Goal: Task Accomplishment & Management: Manage account settings

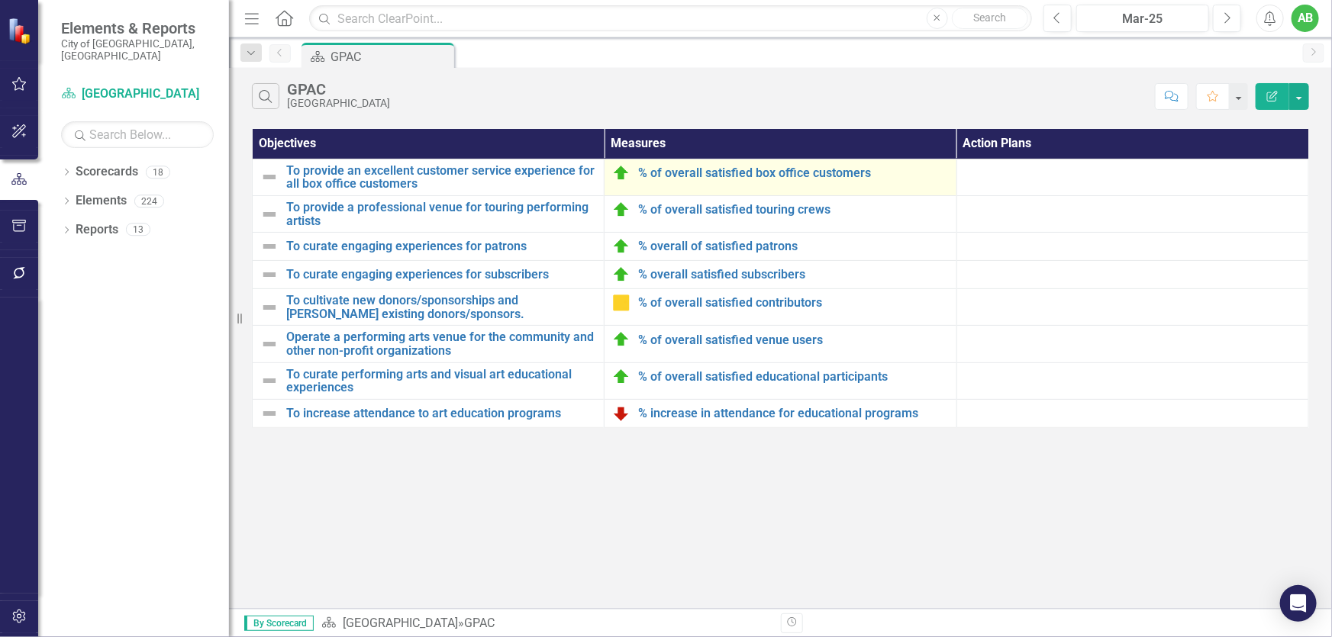
click at [788, 179] on div "% of overall satisfied box office customers" at bounding box center [780, 173] width 336 height 18
click at [790, 171] on link "% of overall satisfied box office customers" at bounding box center [793, 173] width 310 height 14
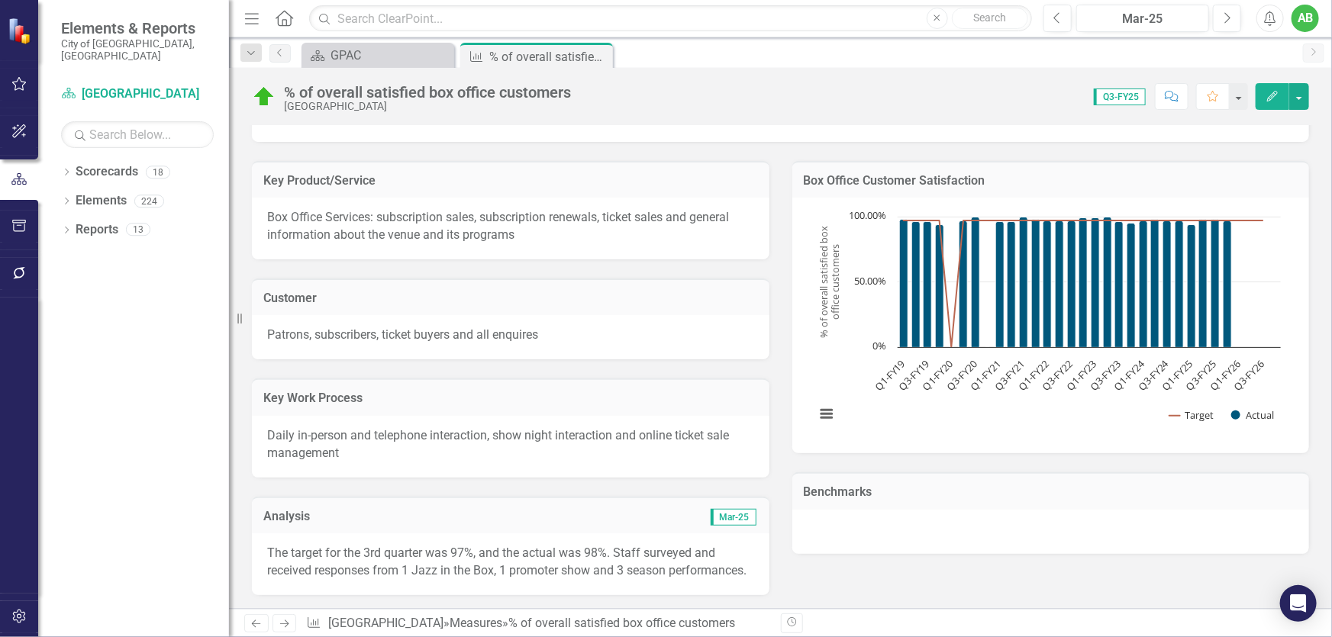
scroll to position [76, 0]
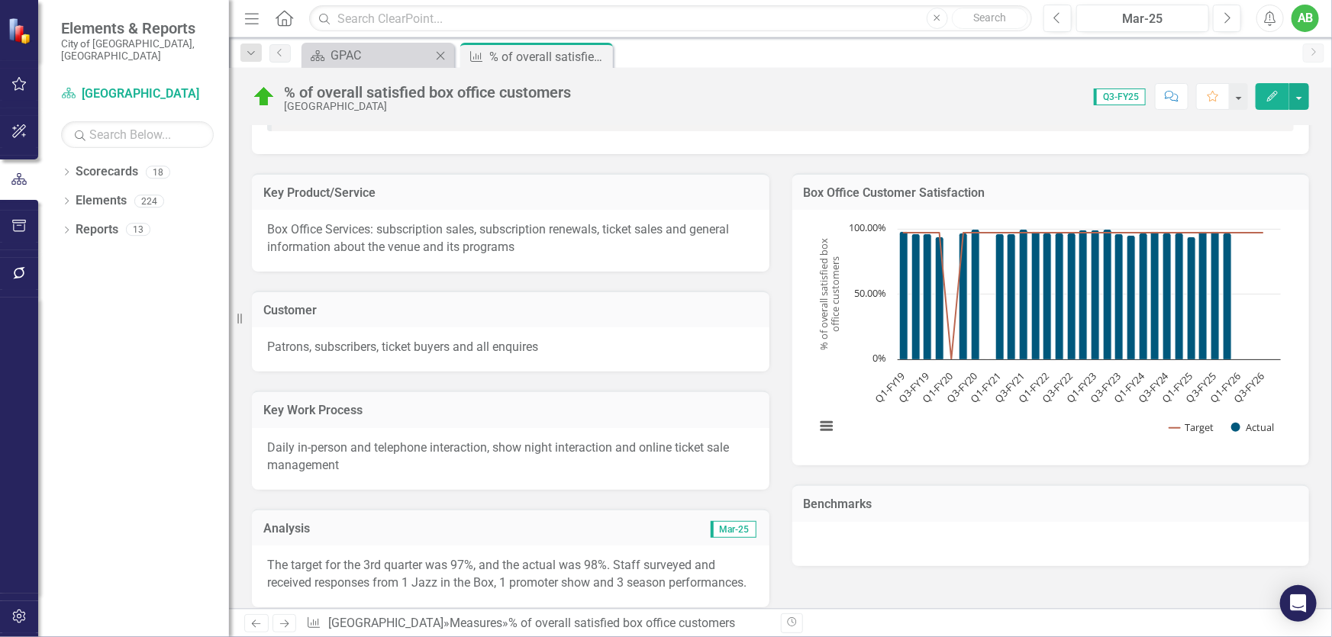
click at [420, 66] on div "Scorecard GPAC Close" at bounding box center [377, 55] width 153 height 25
click at [408, 55] on div "GPAC" at bounding box center [380, 55] width 101 height 19
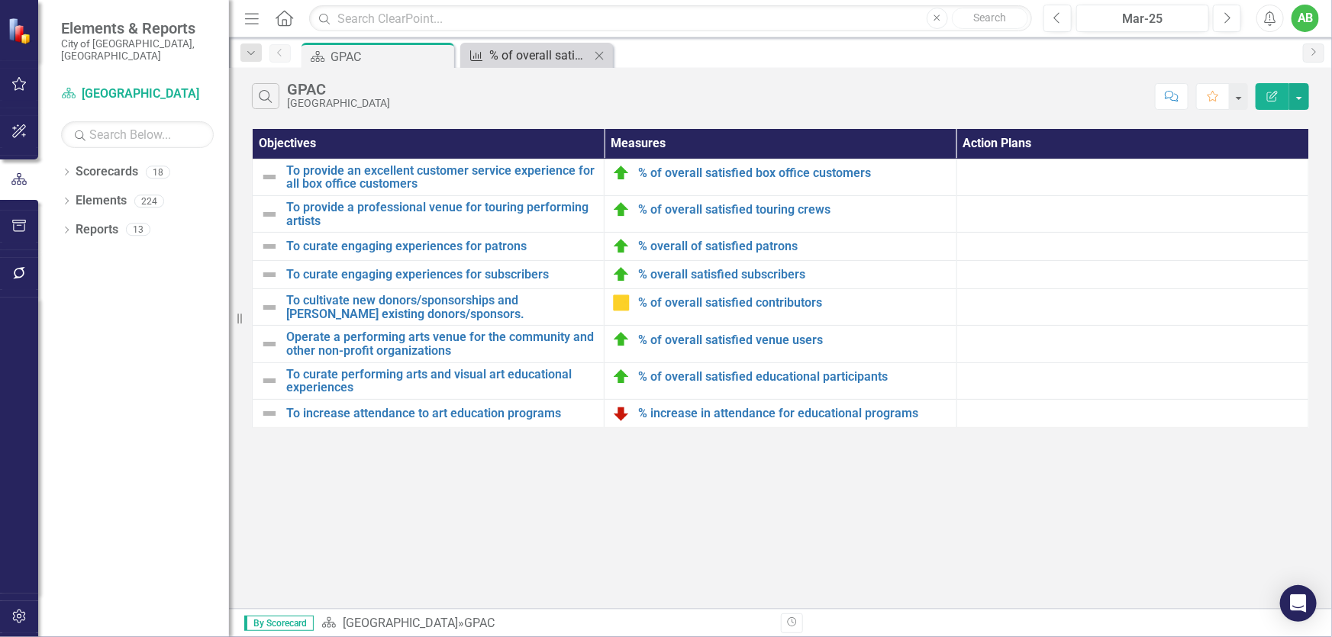
click at [511, 58] on div "% of overall satisfied box office customers" at bounding box center [539, 55] width 101 height 19
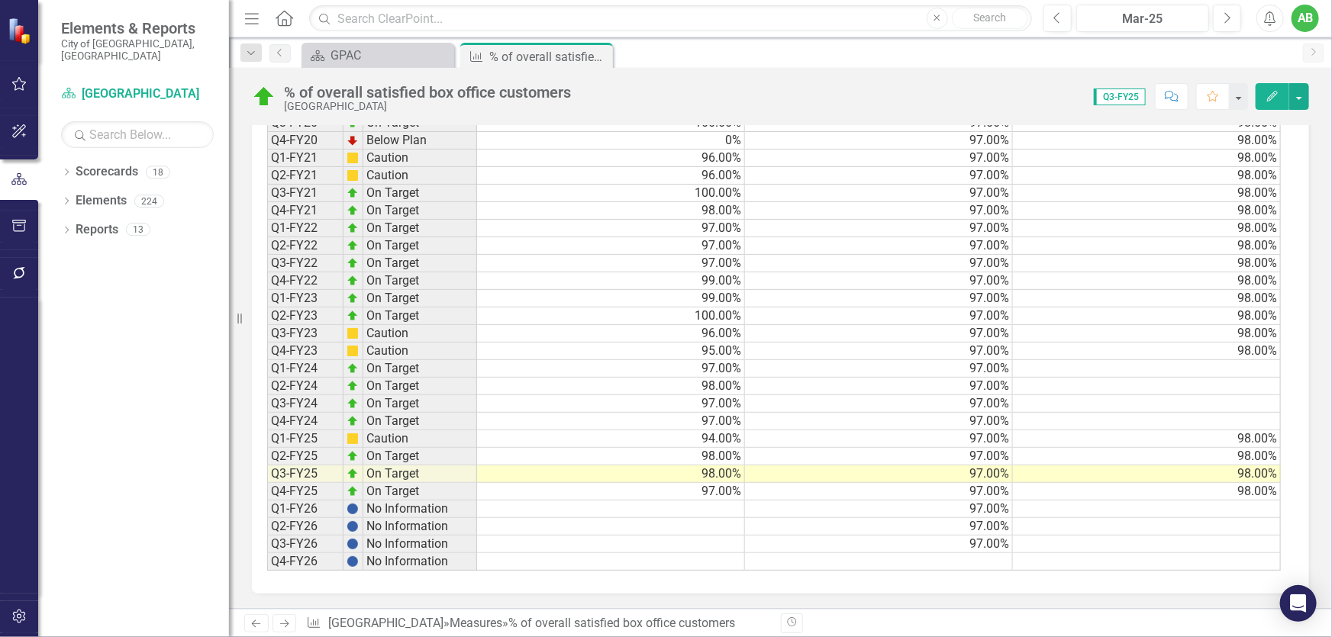
scroll to position [1187, 0]
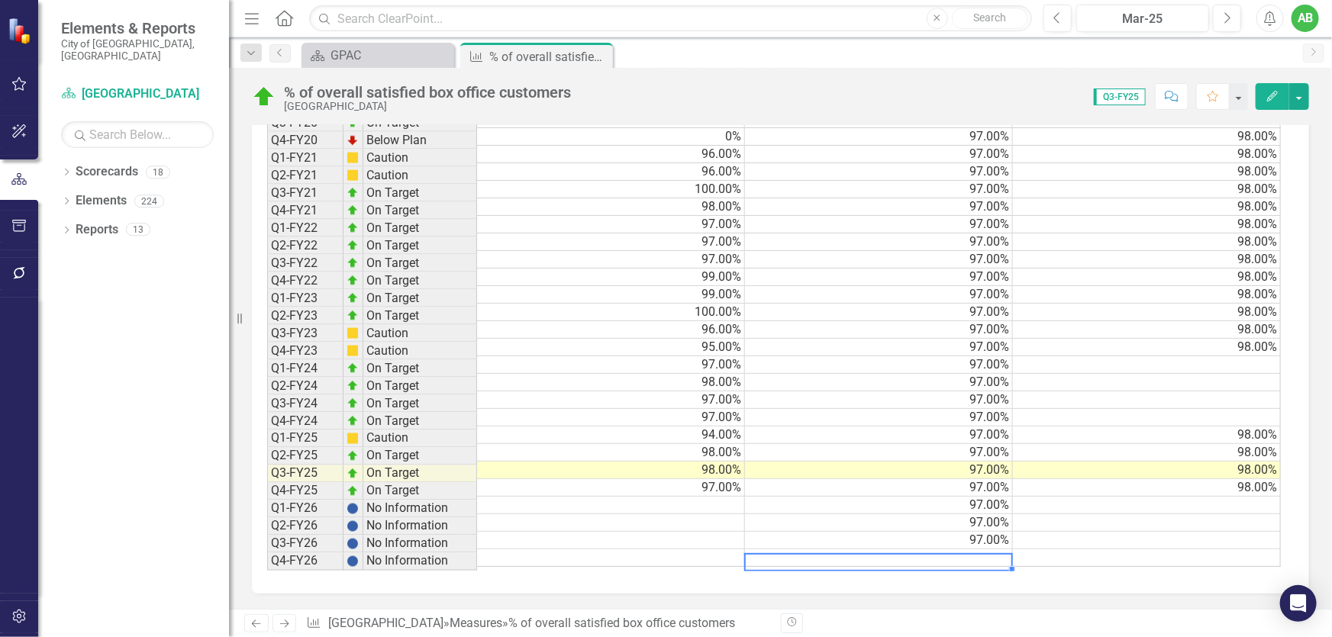
click at [940, 557] on td at bounding box center [879, 558] width 268 height 18
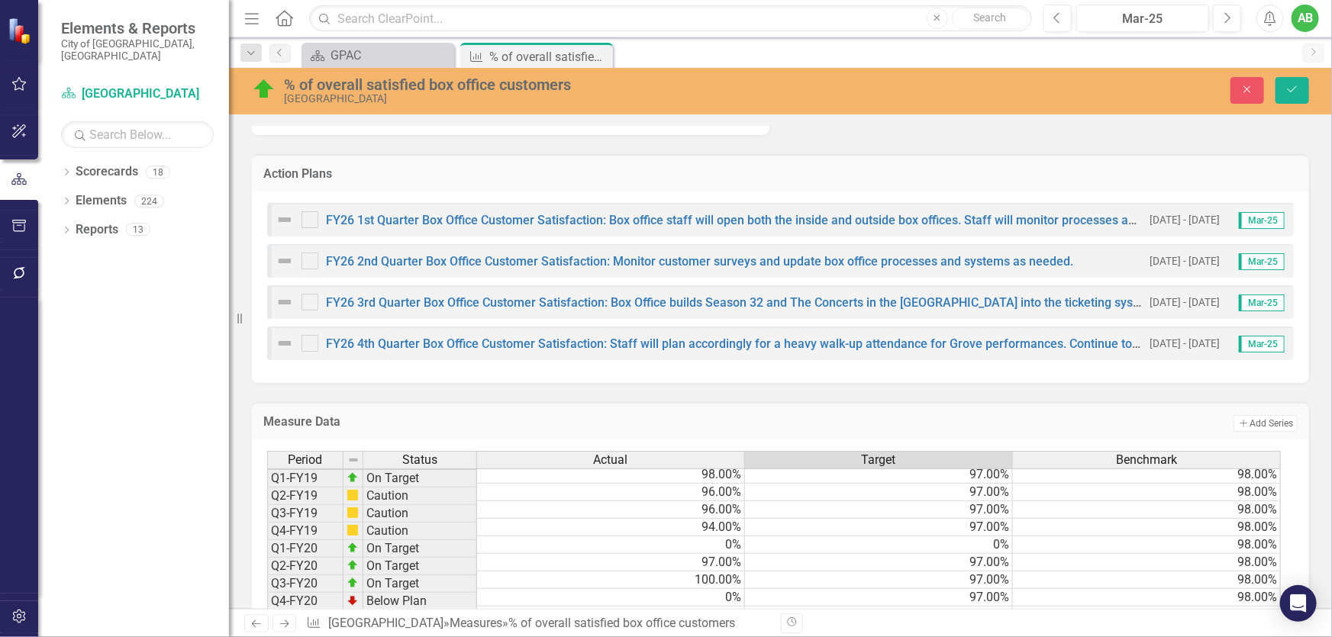
scroll to position [979, 0]
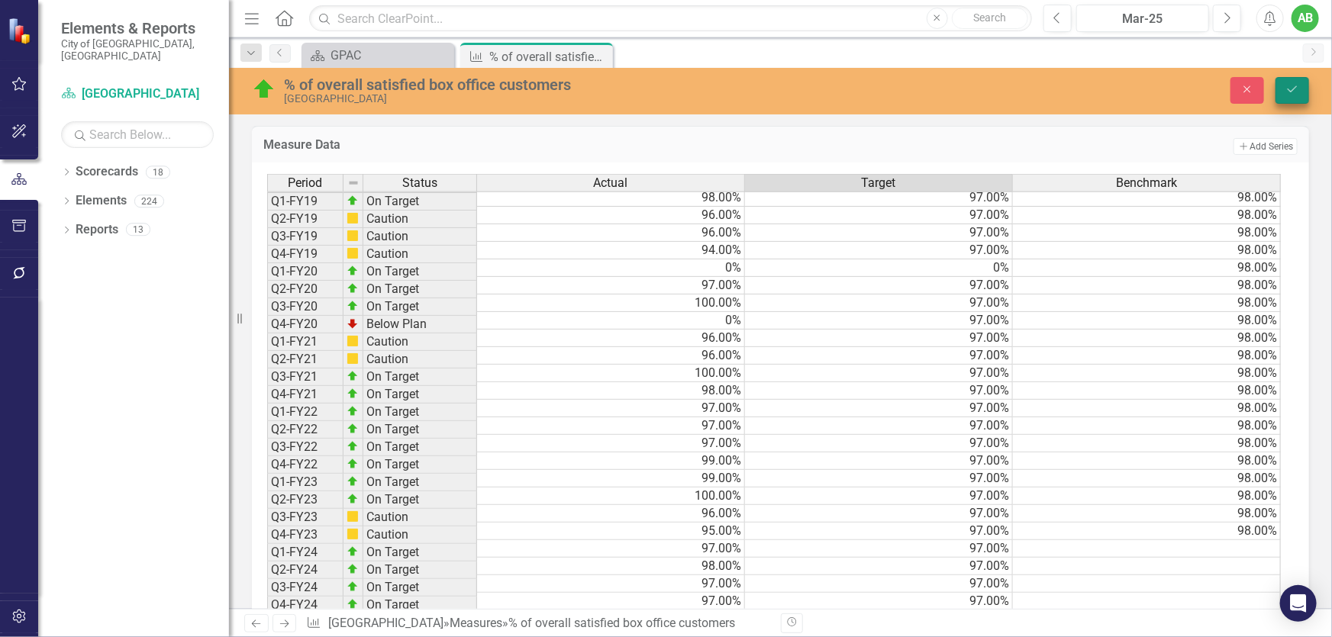
type textarea "97"
click at [1289, 84] on icon "Save" at bounding box center [1292, 89] width 14 height 11
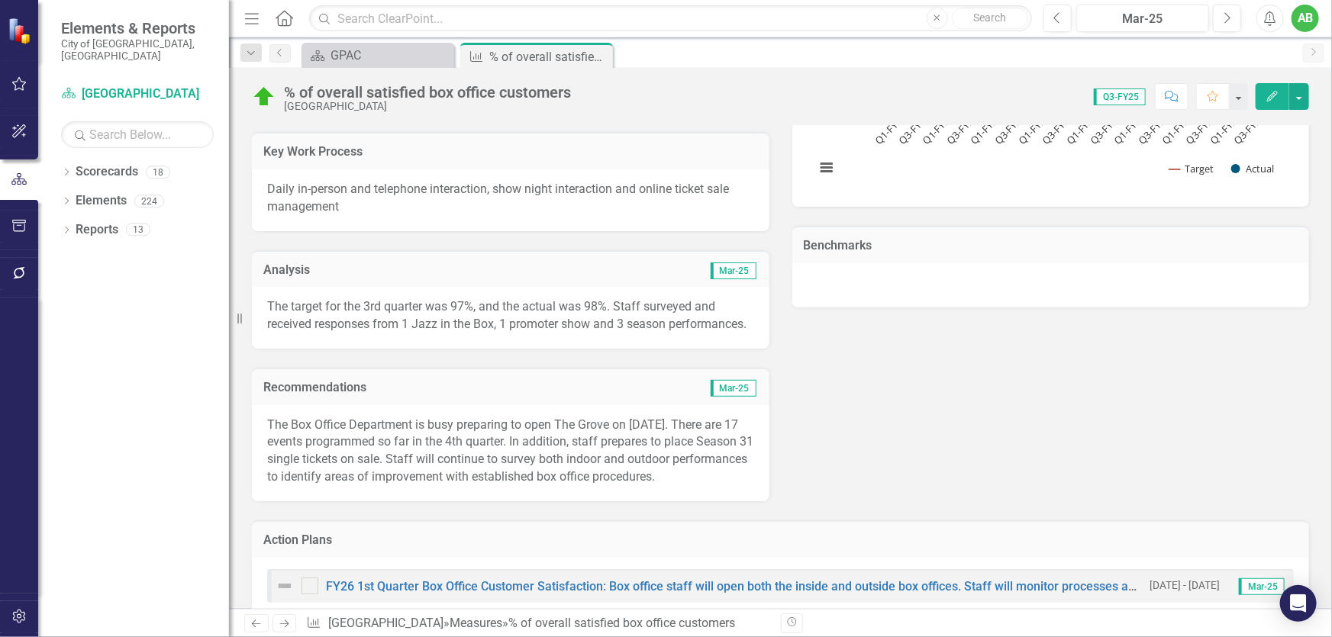
scroll to position [346, 0]
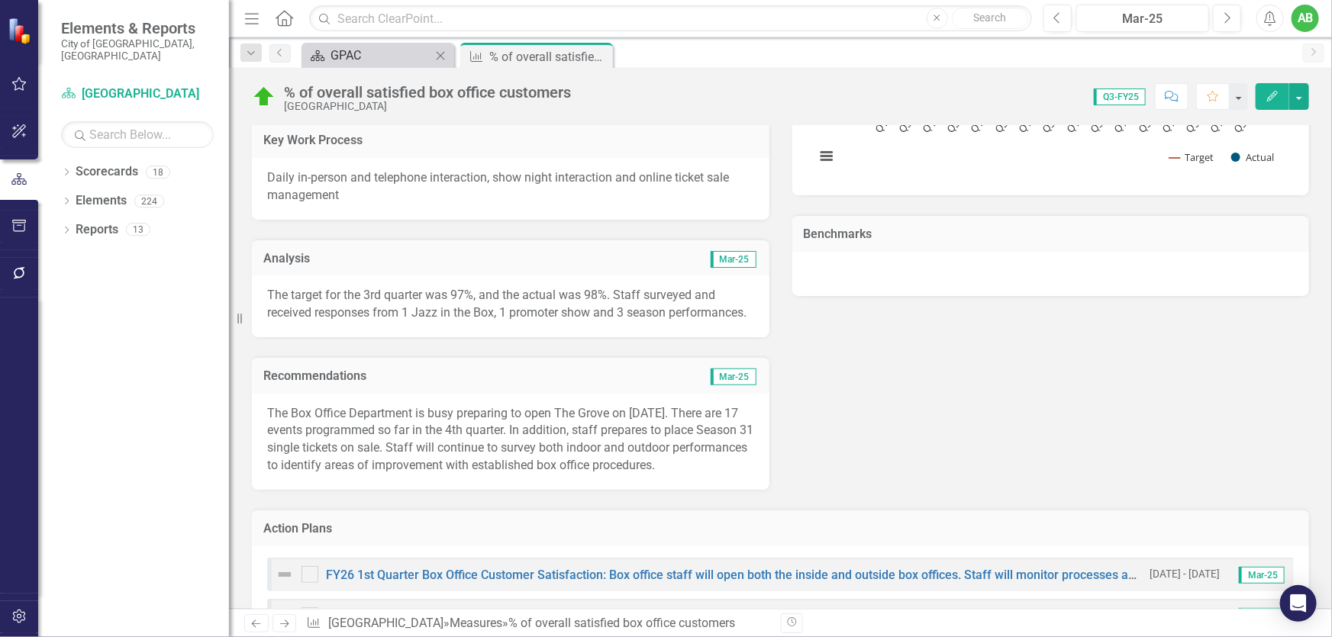
click at [366, 60] on div "GPAC" at bounding box center [380, 55] width 101 height 19
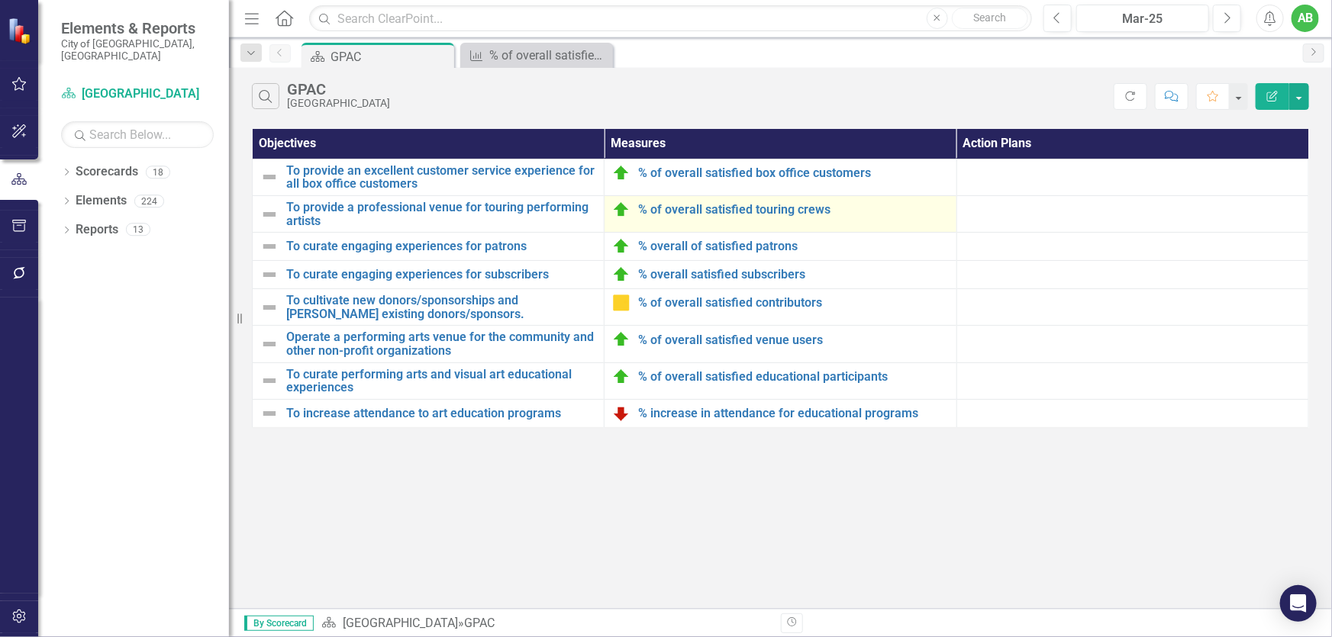
click at [753, 217] on div "% of overall satisfied touring crews" at bounding box center [780, 210] width 336 height 18
click at [752, 210] on link "% of overall satisfied touring crews" at bounding box center [793, 210] width 310 height 14
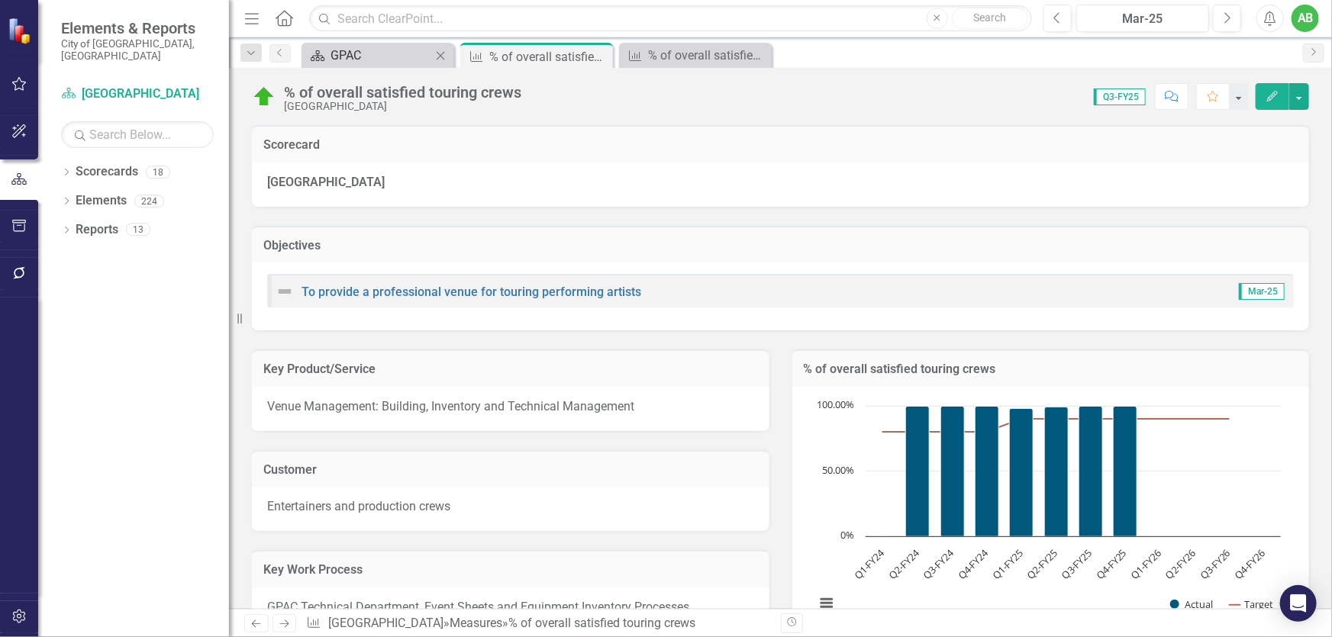
click at [349, 58] on div "GPAC" at bounding box center [380, 55] width 101 height 19
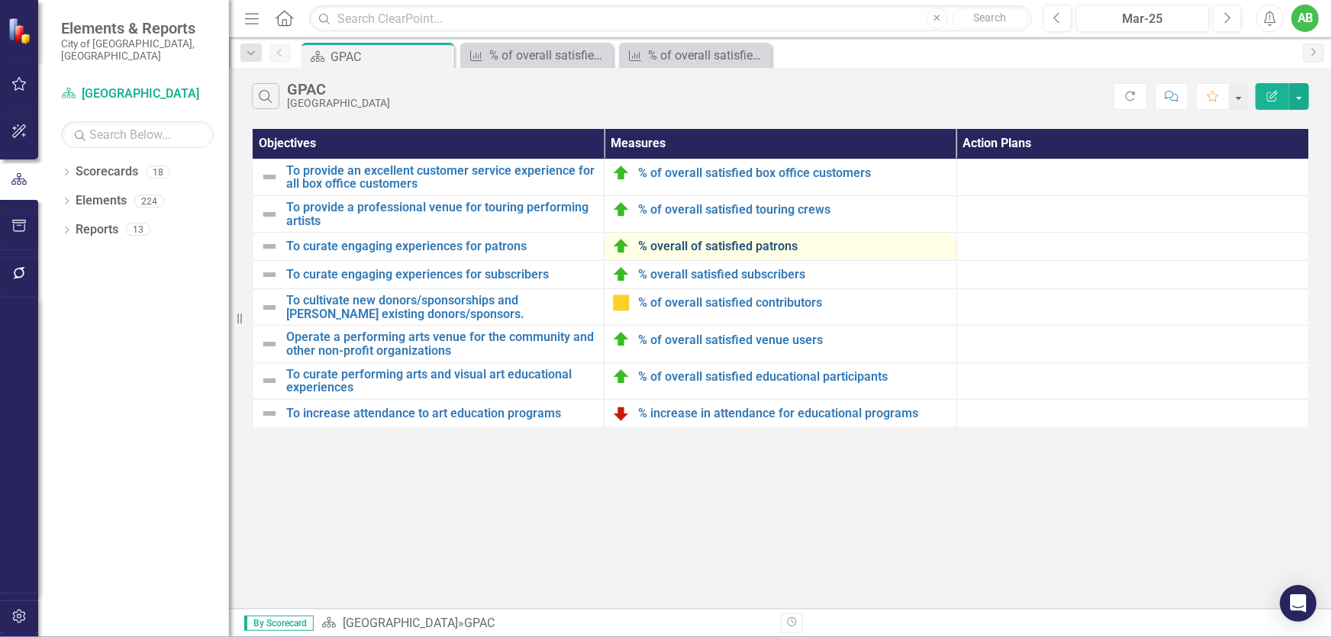
click at [728, 250] on link "% overall of satisfied patrons" at bounding box center [793, 247] width 310 height 14
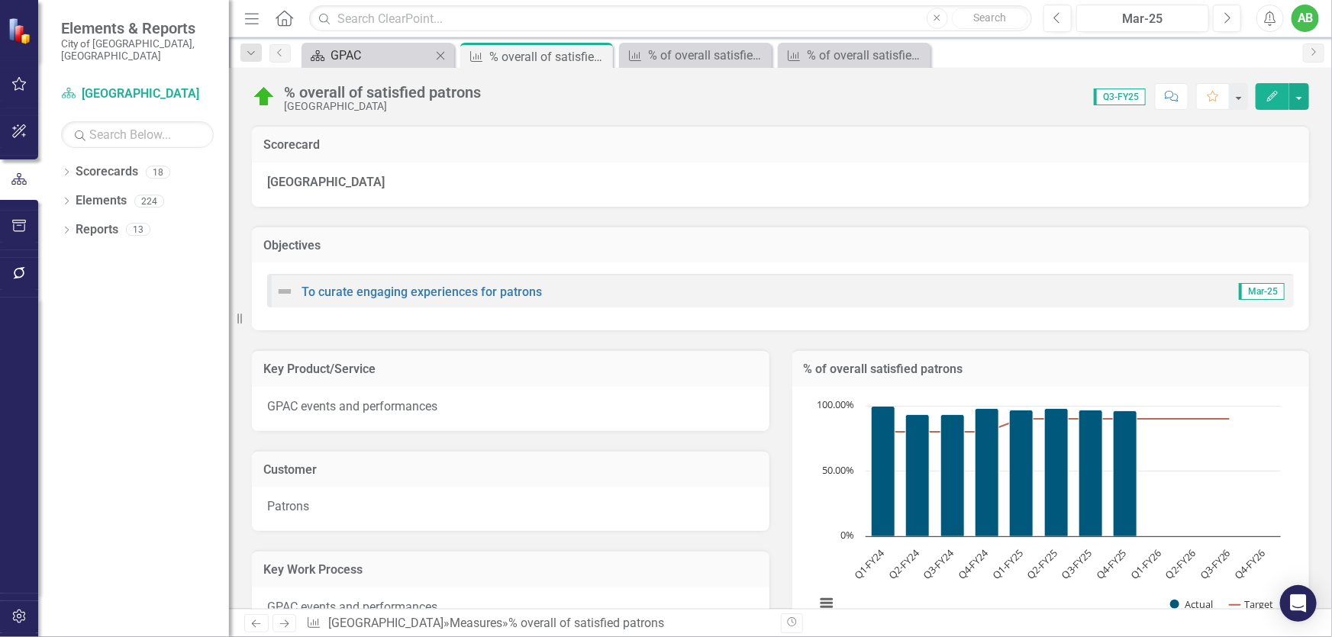
click at [386, 53] on div "GPAC" at bounding box center [380, 55] width 101 height 19
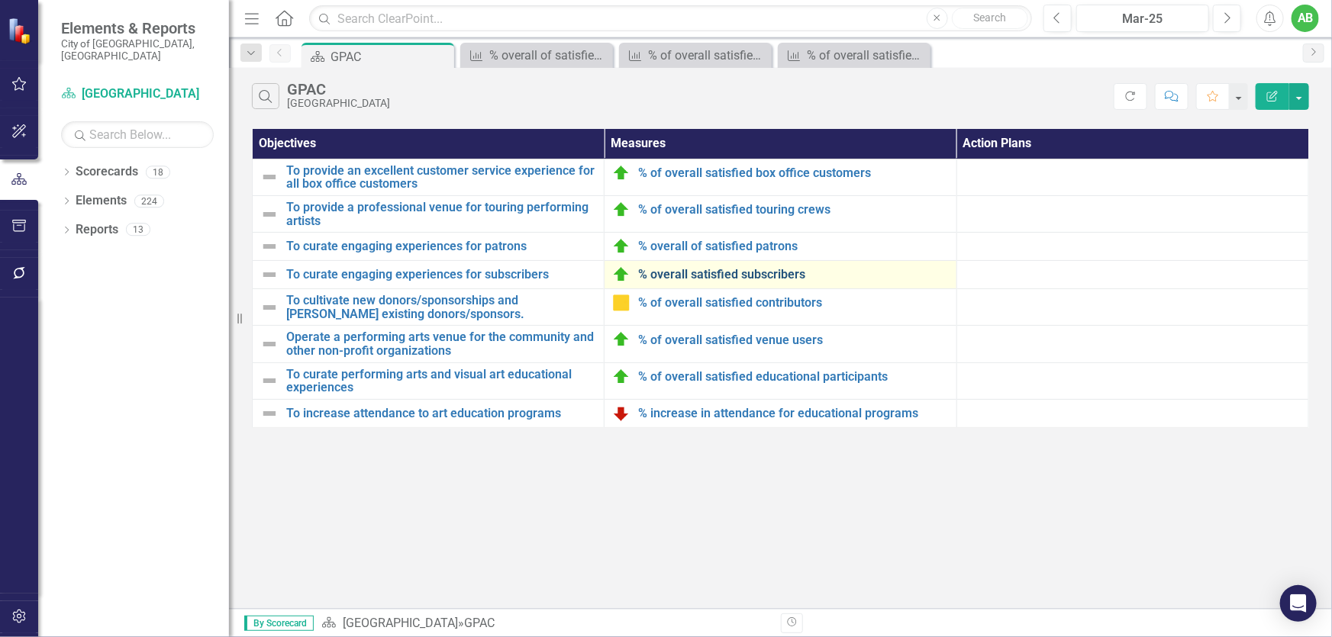
click at [712, 275] on link "% overall satisfied subscribers" at bounding box center [793, 275] width 310 height 14
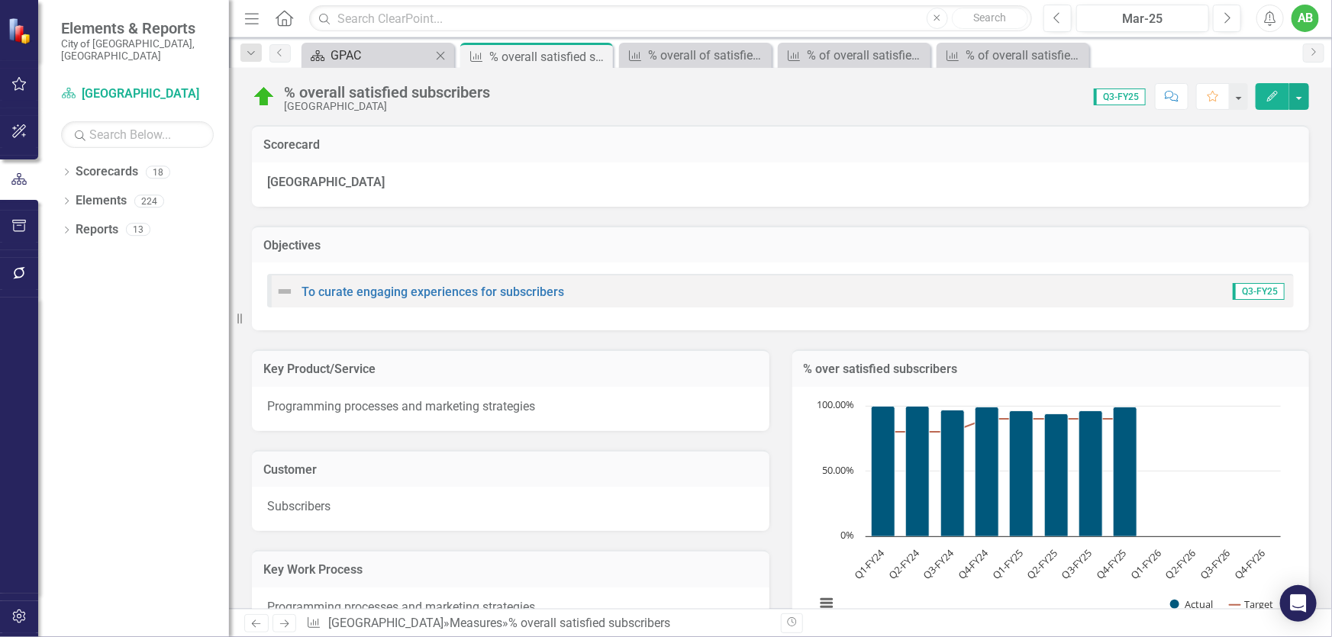
click at [401, 53] on div "GPAC" at bounding box center [380, 55] width 101 height 19
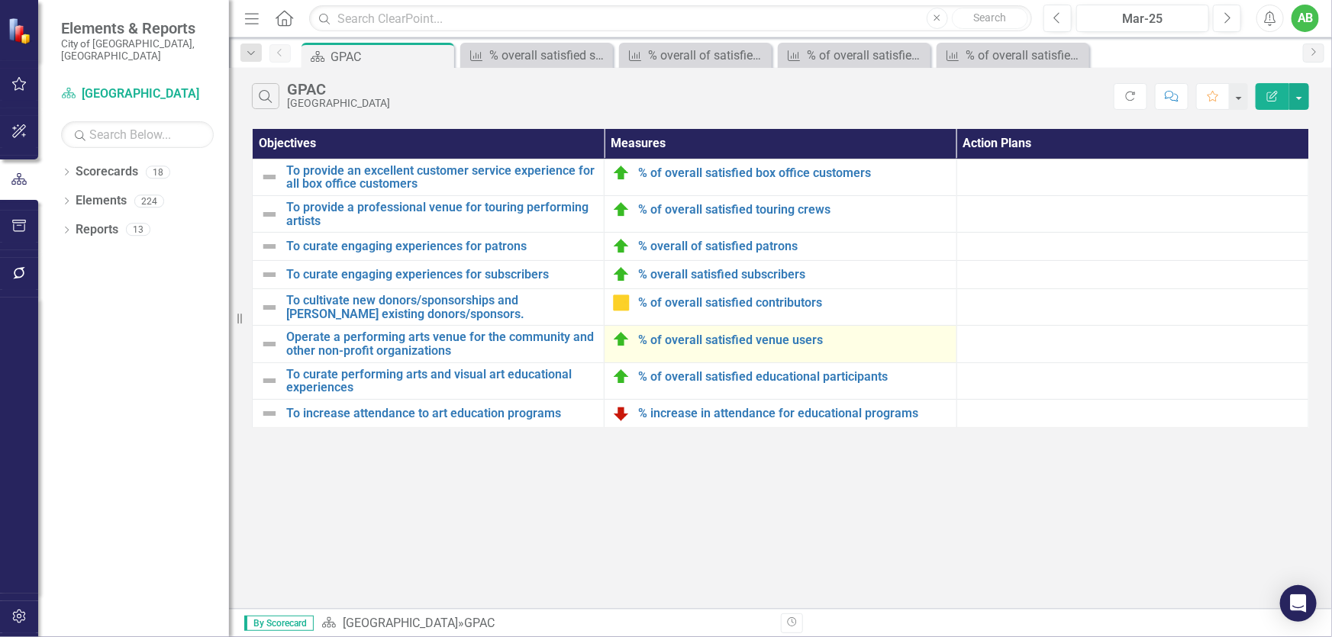
click at [771, 346] on div "% of overall satisfied venue users" at bounding box center [780, 339] width 336 height 18
click at [770, 339] on link "% of overall satisfied venue users" at bounding box center [793, 340] width 310 height 14
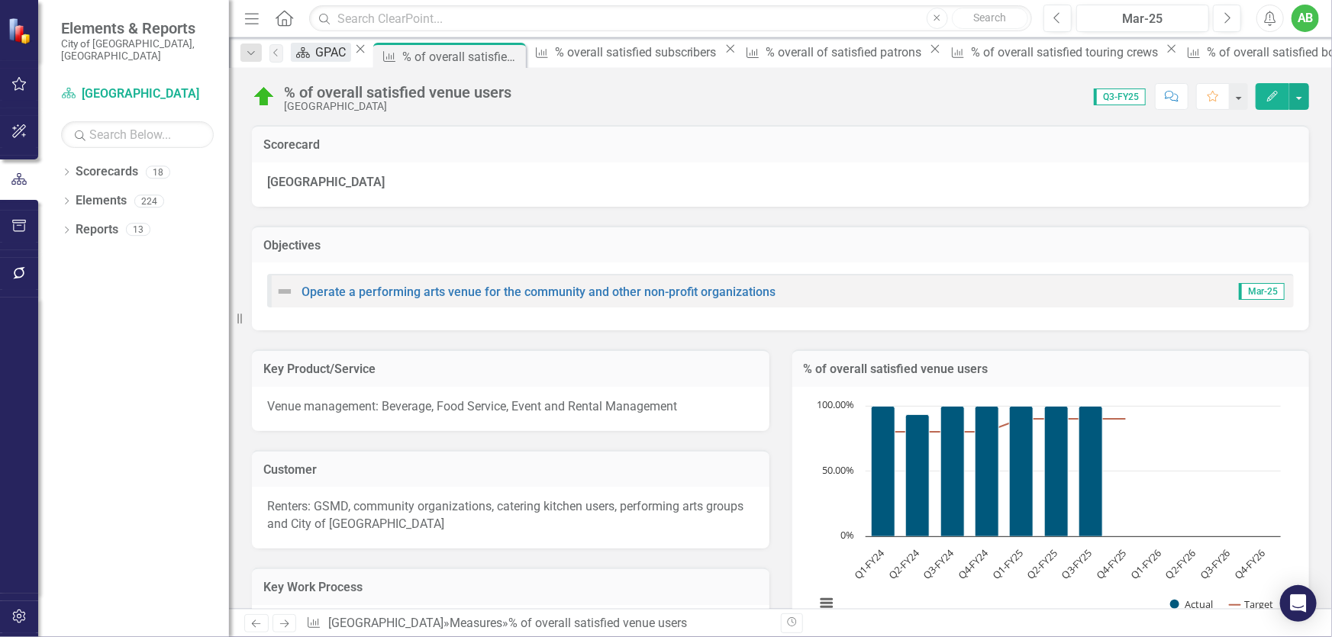
click at [351, 46] on div "GPAC" at bounding box center [333, 52] width 35 height 19
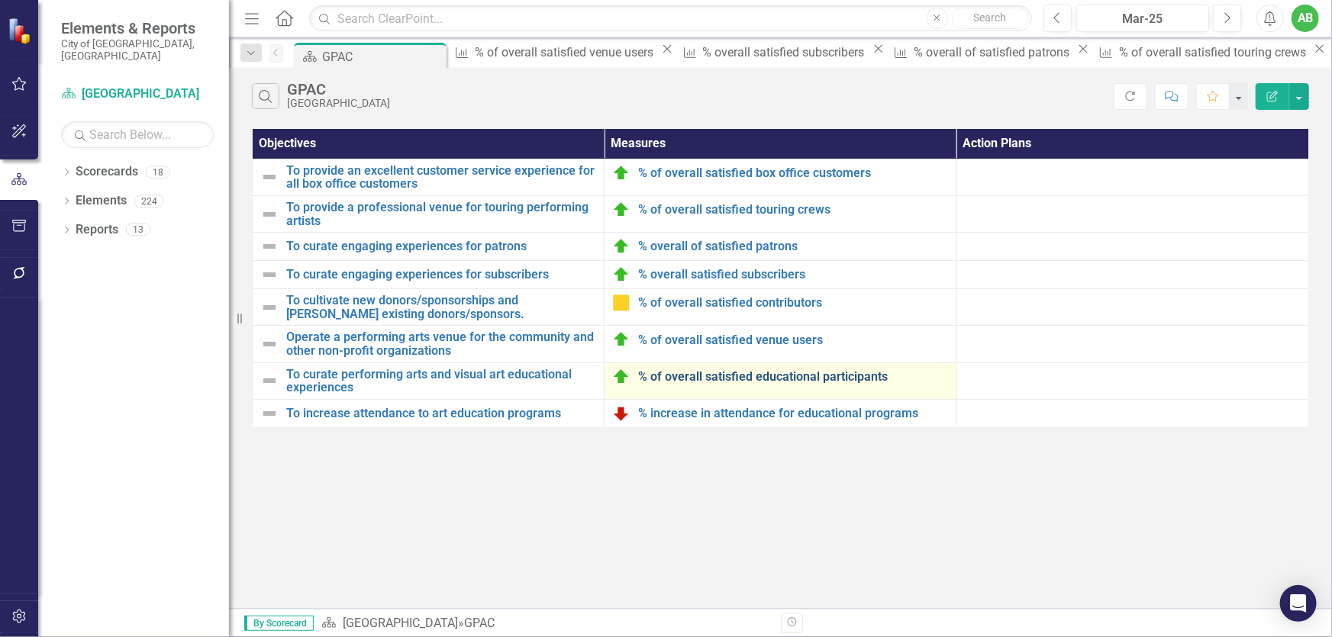
click at [796, 373] on link "% of overall satisfied educational participants" at bounding box center [793, 377] width 310 height 14
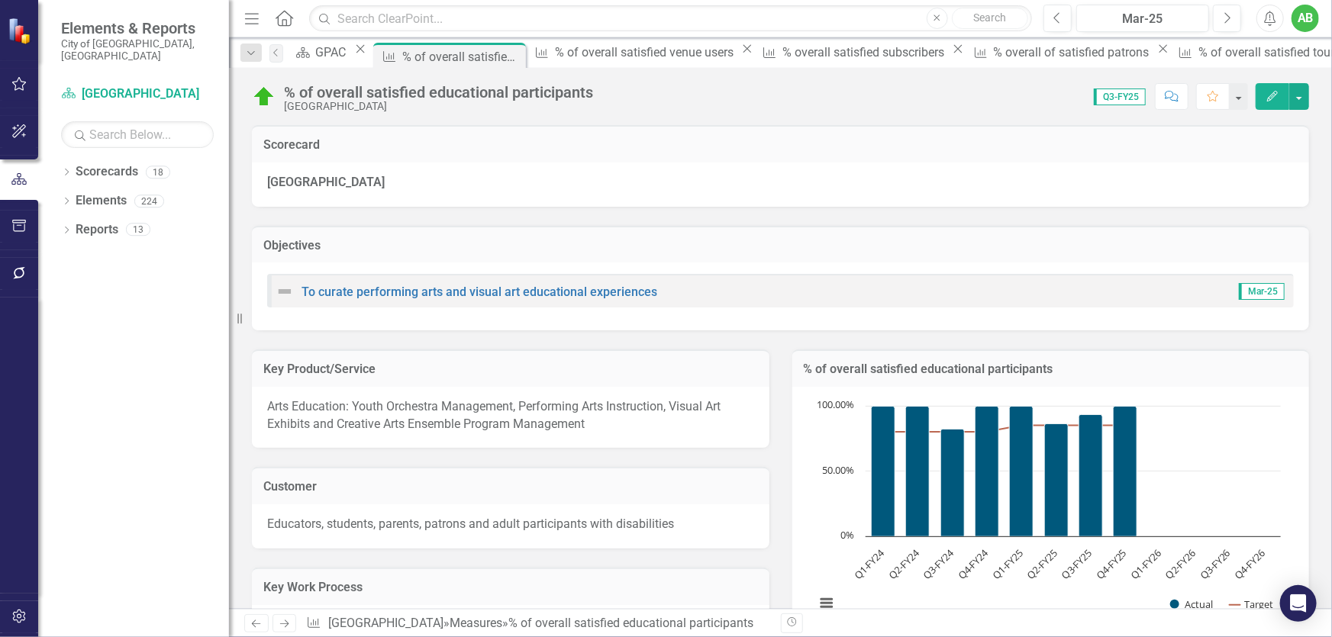
click at [902, 375] on td "% of overall satisfied educational participants" at bounding box center [1051, 371] width 494 height 20
click at [902, 375] on body "Elements & Reports City of [GEOGRAPHIC_DATA], [GEOGRAPHIC_DATA] Scorecard [GEOG…" at bounding box center [666, 318] width 1332 height 637
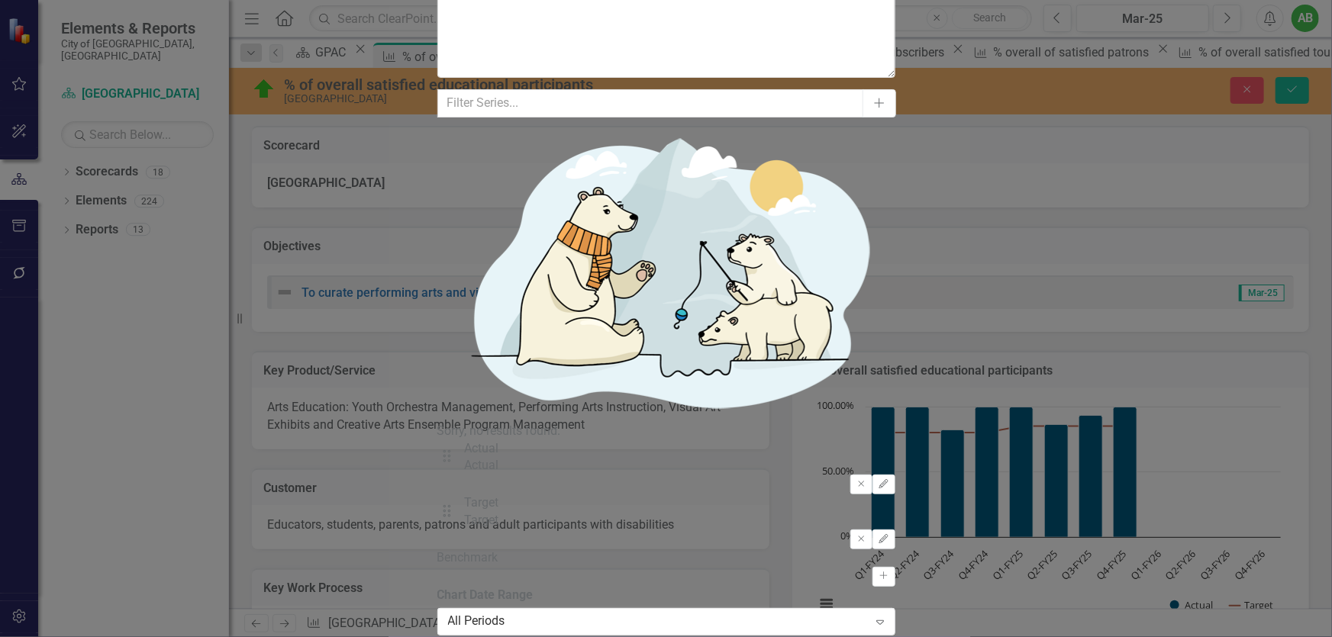
scroll to position [197, 0]
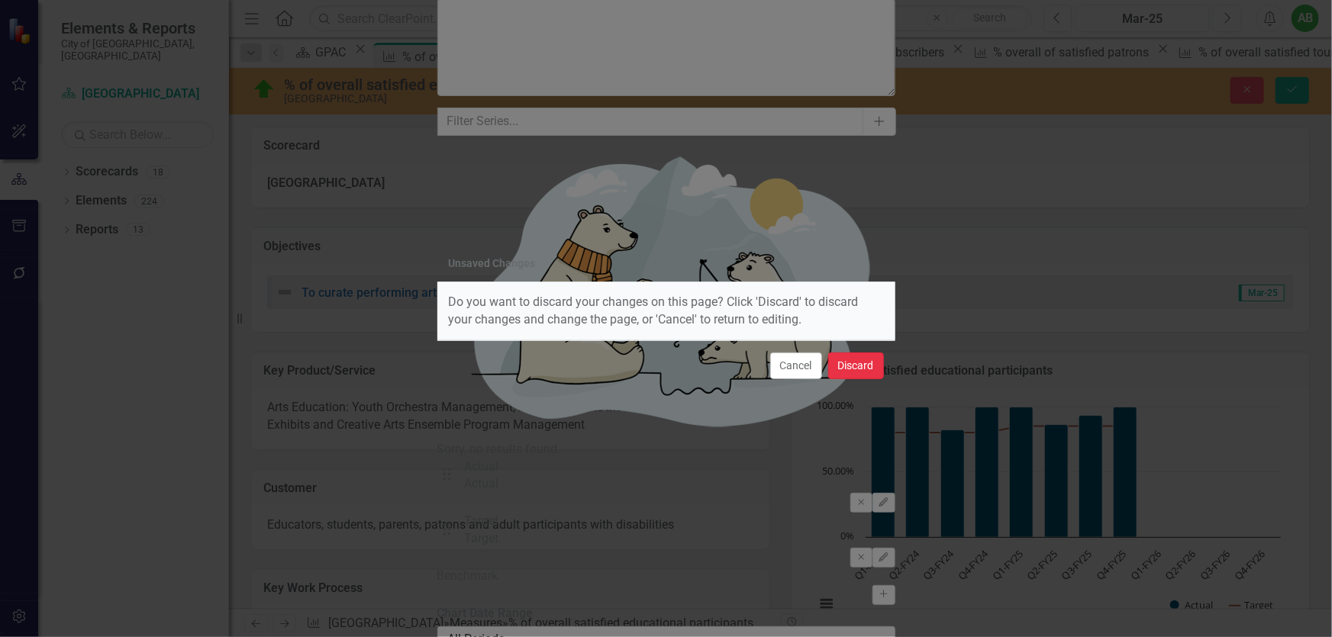
click at [849, 364] on button "Discard" at bounding box center [856, 366] width 56 height 27
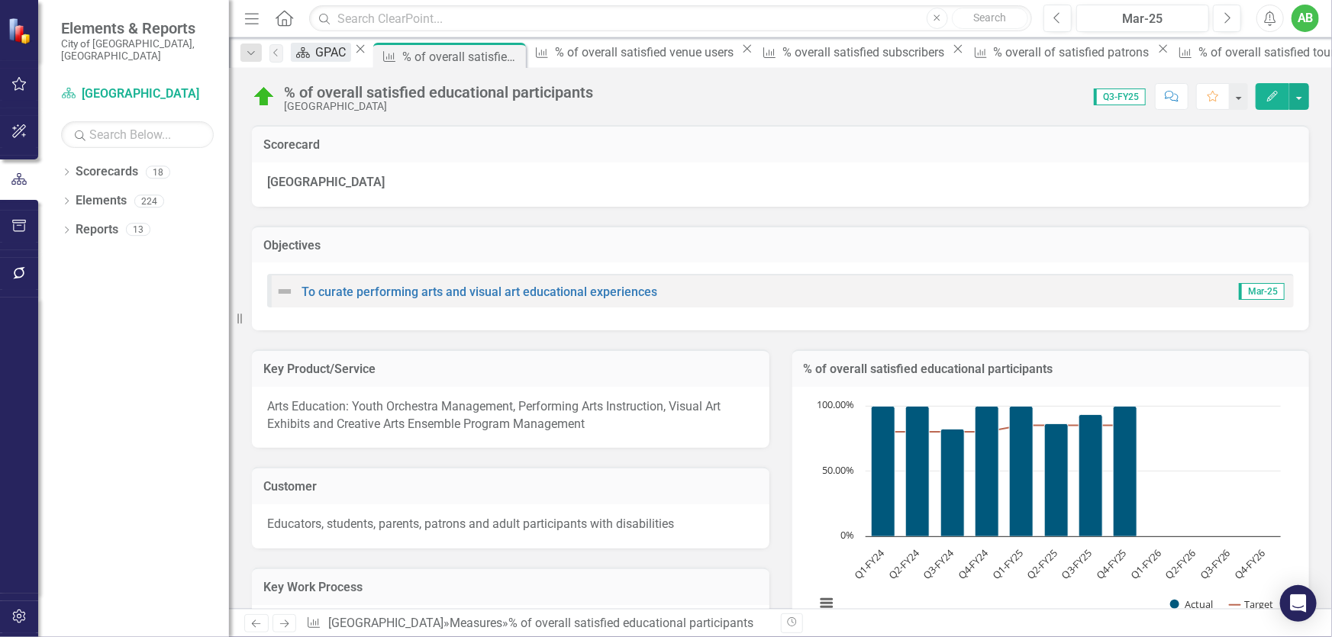
click at [351, 60] on div "GPAC" at bounding box center [333, 52] width 35 height 19
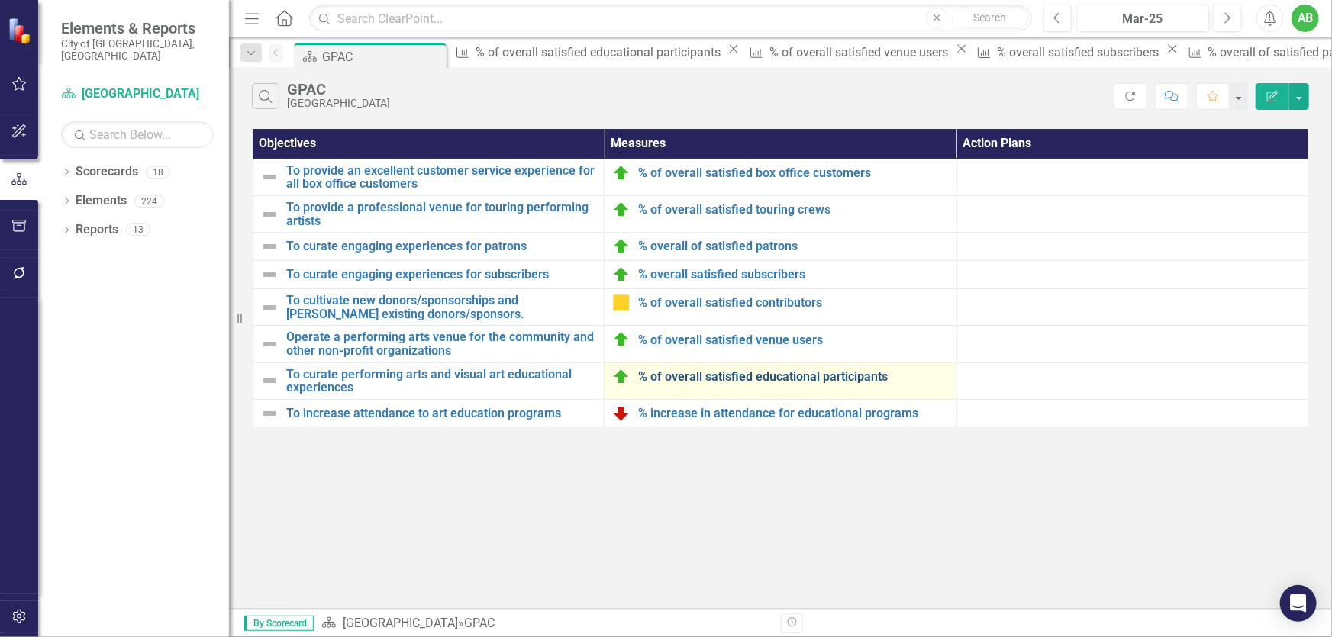
click at [792, 379] on link "% of overall satisfied educational participants" at bounding box center [793, 377] width 310 height 14
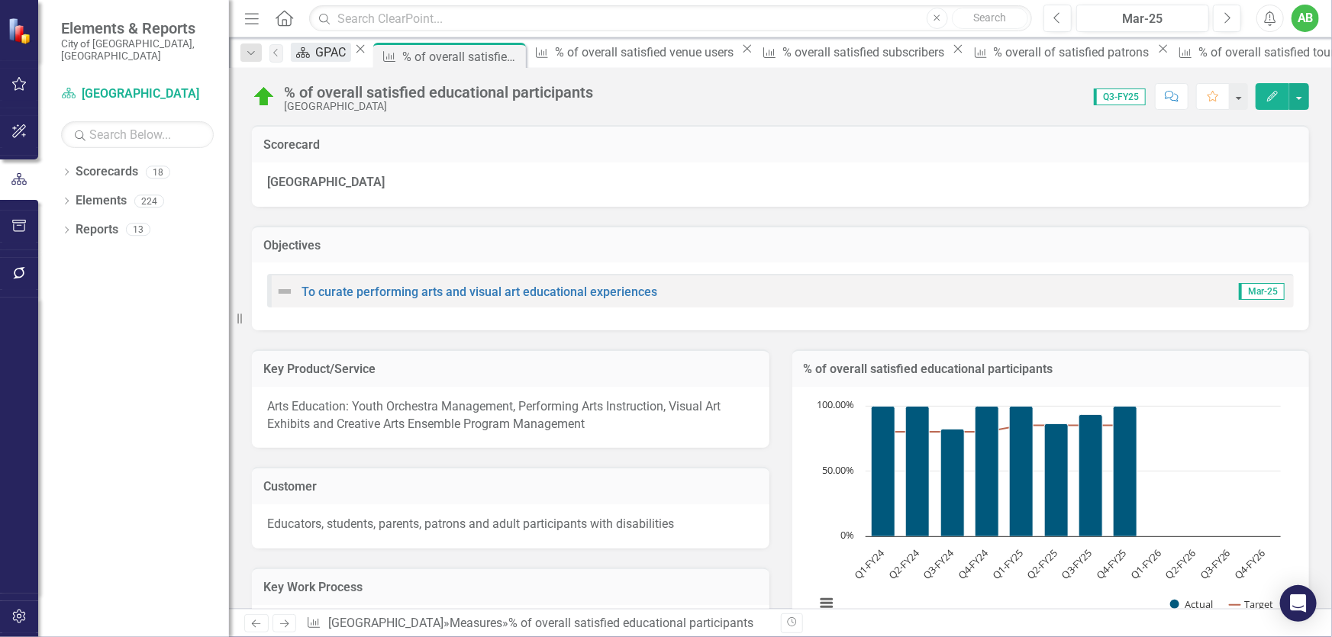
click at [341, 52] on div "GPAC" at bounding box center [333, 52] width 35 height 19
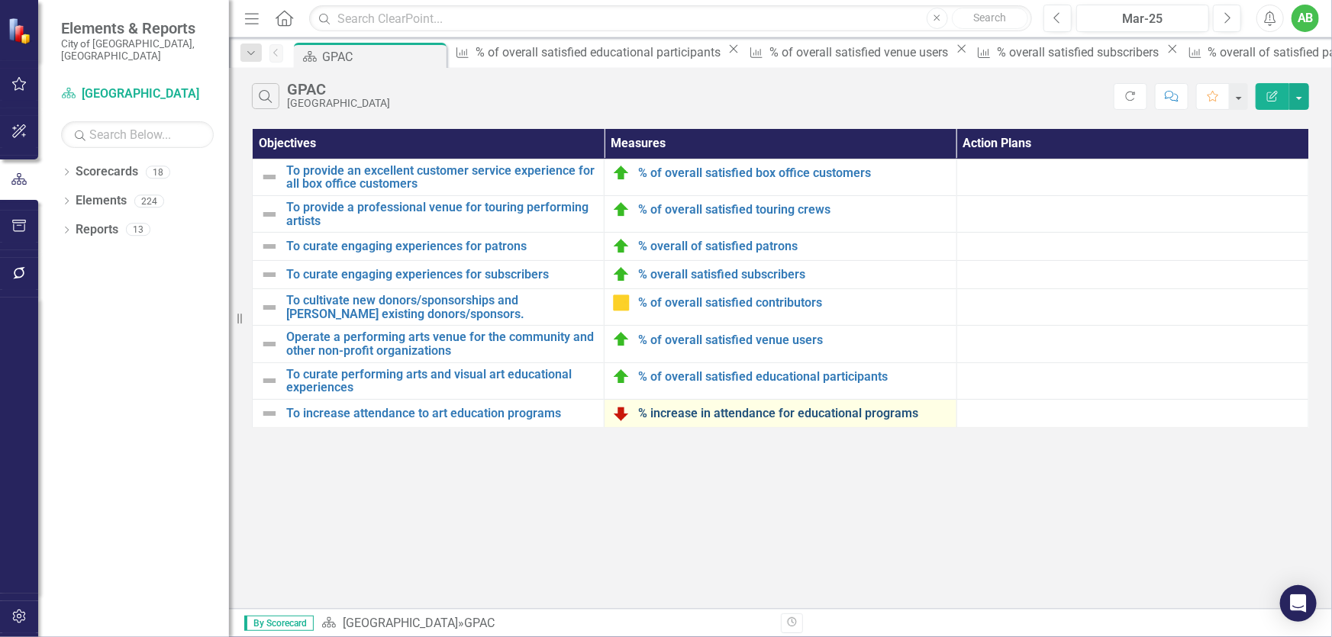
click at [804, 410] on link "% increase in attendance for educational programs" at bounding box center [793, 414] width 310 height 14
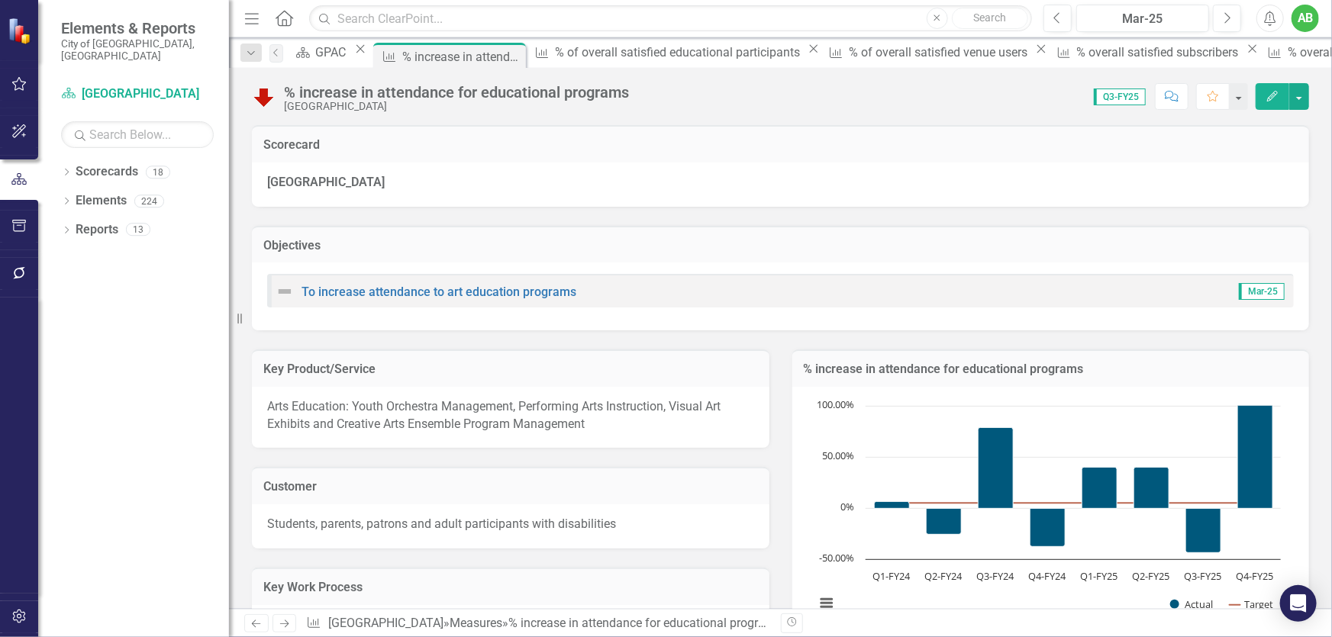
click at [349, 41] on div "Dropdown Search Scorecard GPAC Close Measure % increase in attendance for educa…" at bounding box center [780, 52] width 1103 height 31
click at [351, 54] on div "GPAC" at bounding box center [333, 52] width 35 height 19
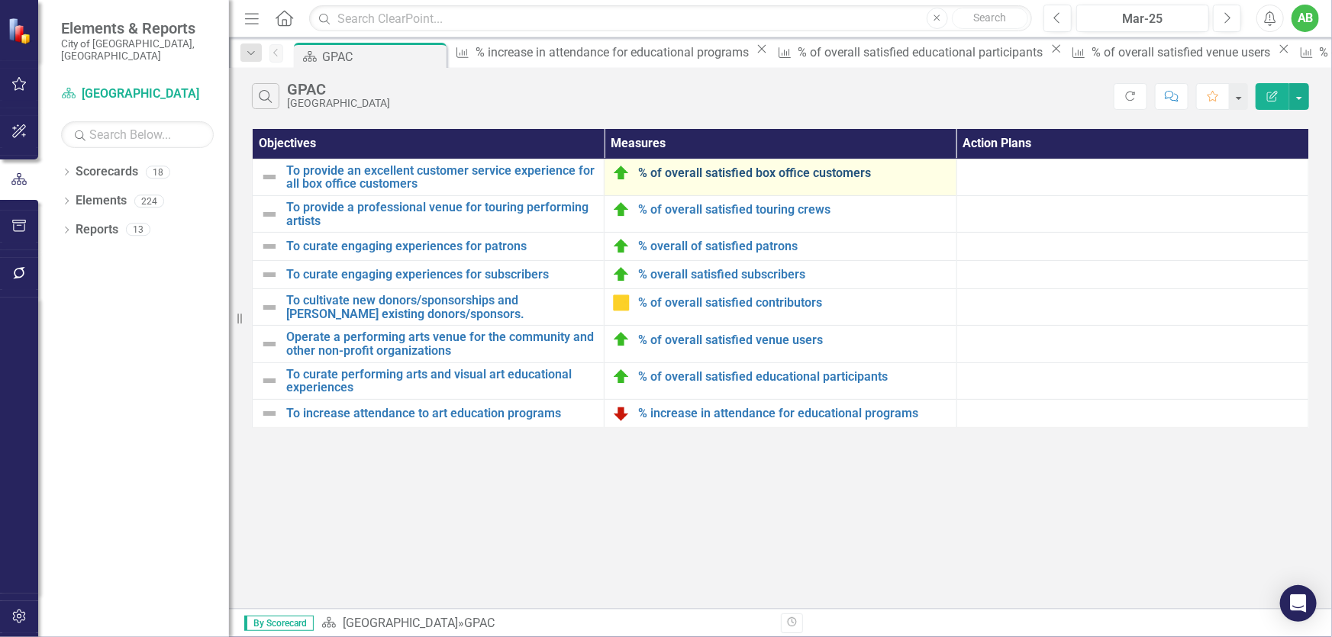
click at [730, 172] on link "% of overall satisfied box office customers" at bounding box center [793, 173] width 310 height 14
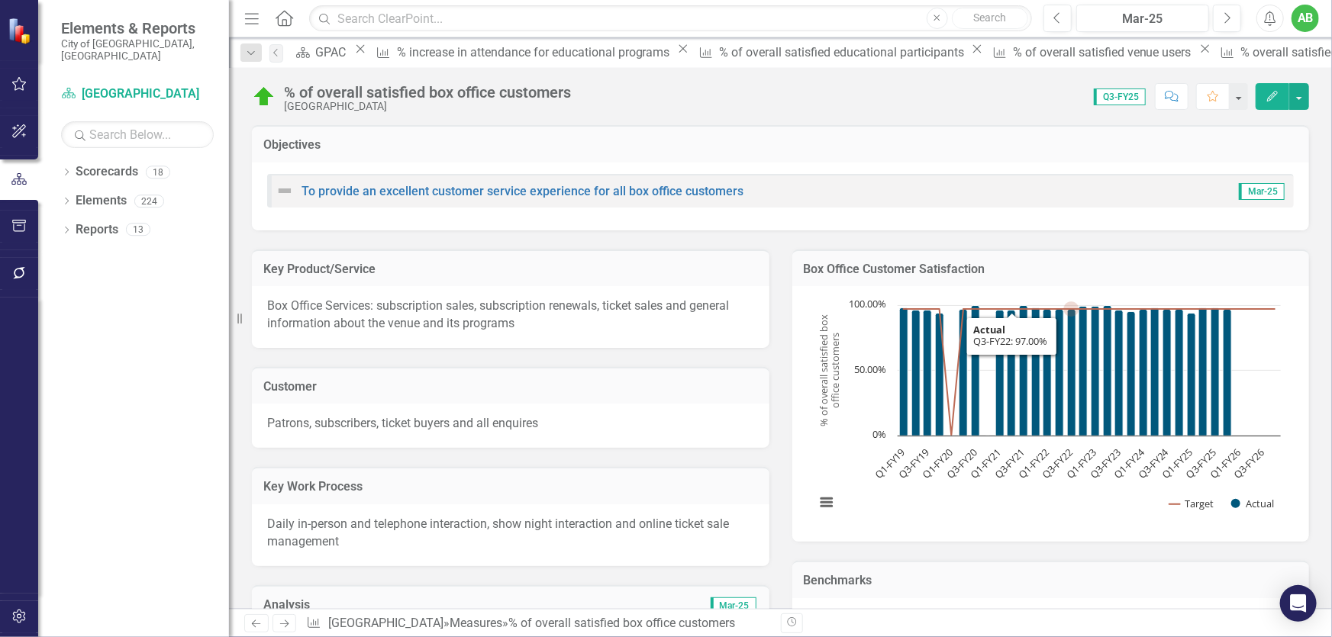
click at [1067, 335] on icon "Q3-FY22, 97. Actual." at bounding box center [1071, 373] width 8 height 127
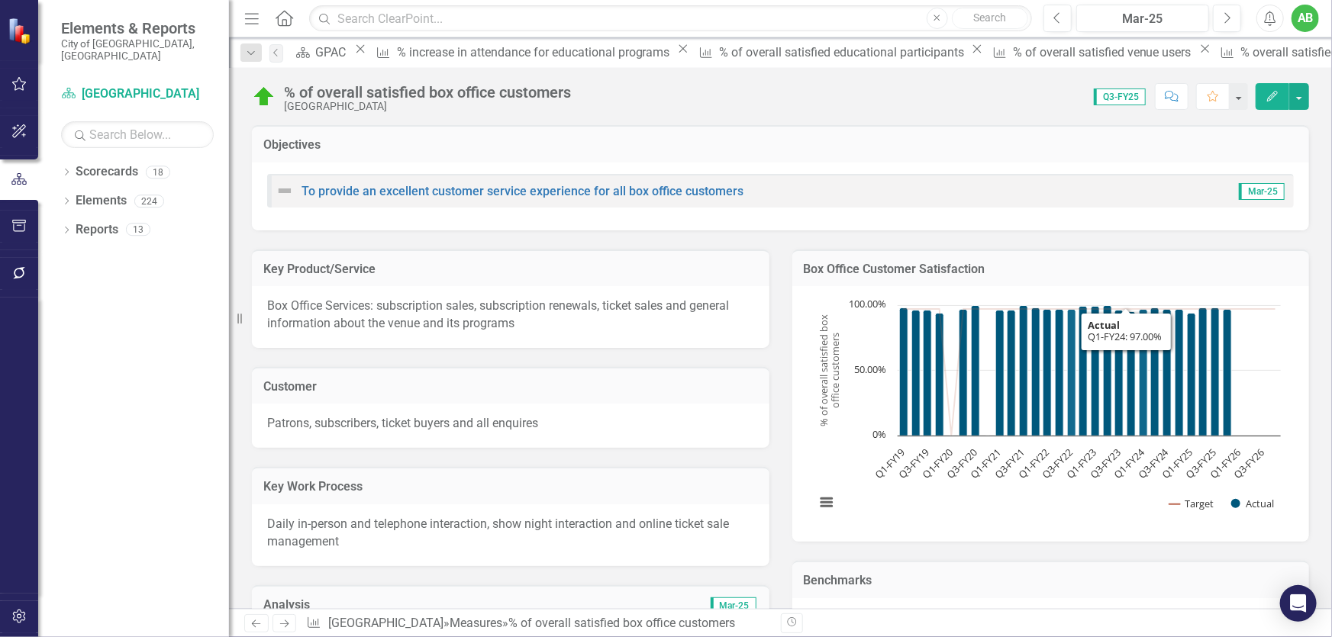
click at [1139, 339] on icon "Q1-FY24, 97. Actual." at bounding box center [1143, 373] width 8 height 127
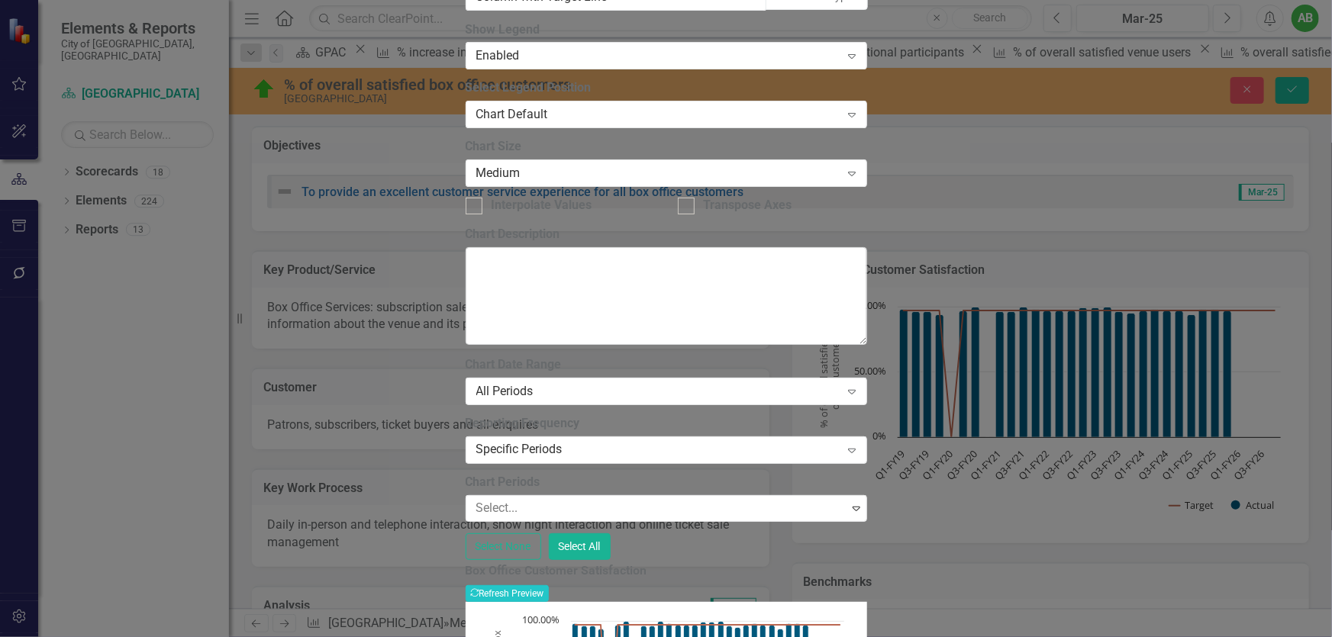
click at [557, 498] on div at bounding box center [659, 508] width 378 height 21
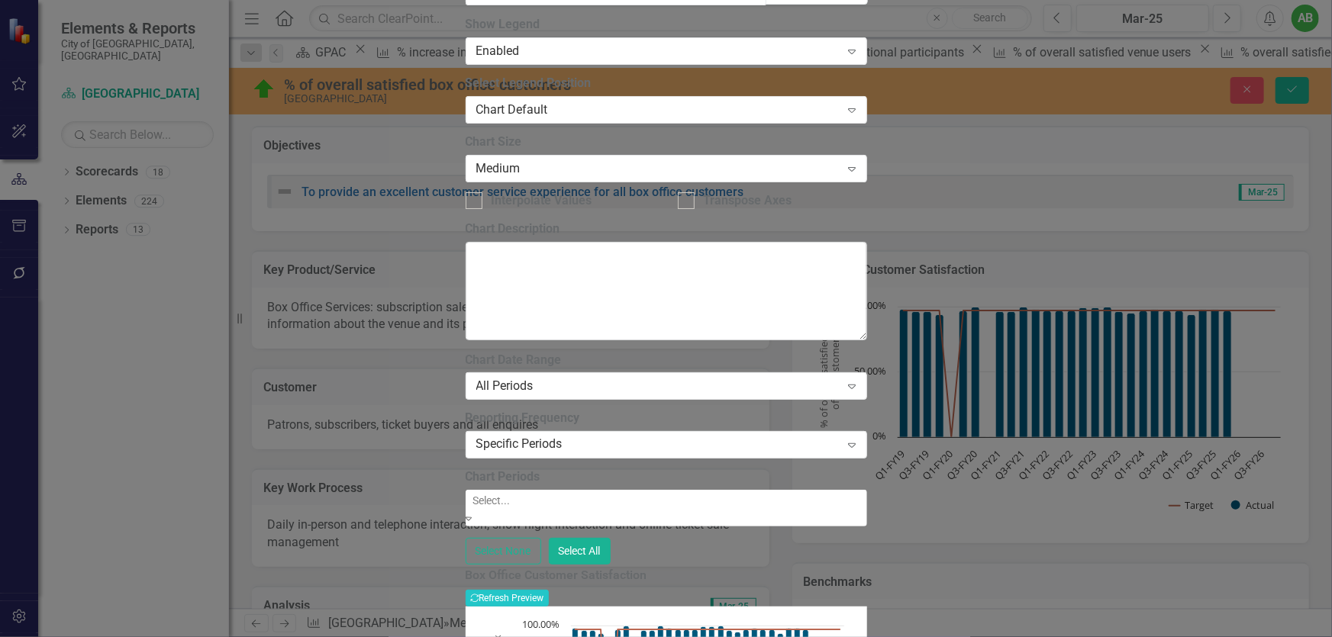
scroll to position [773, 0]
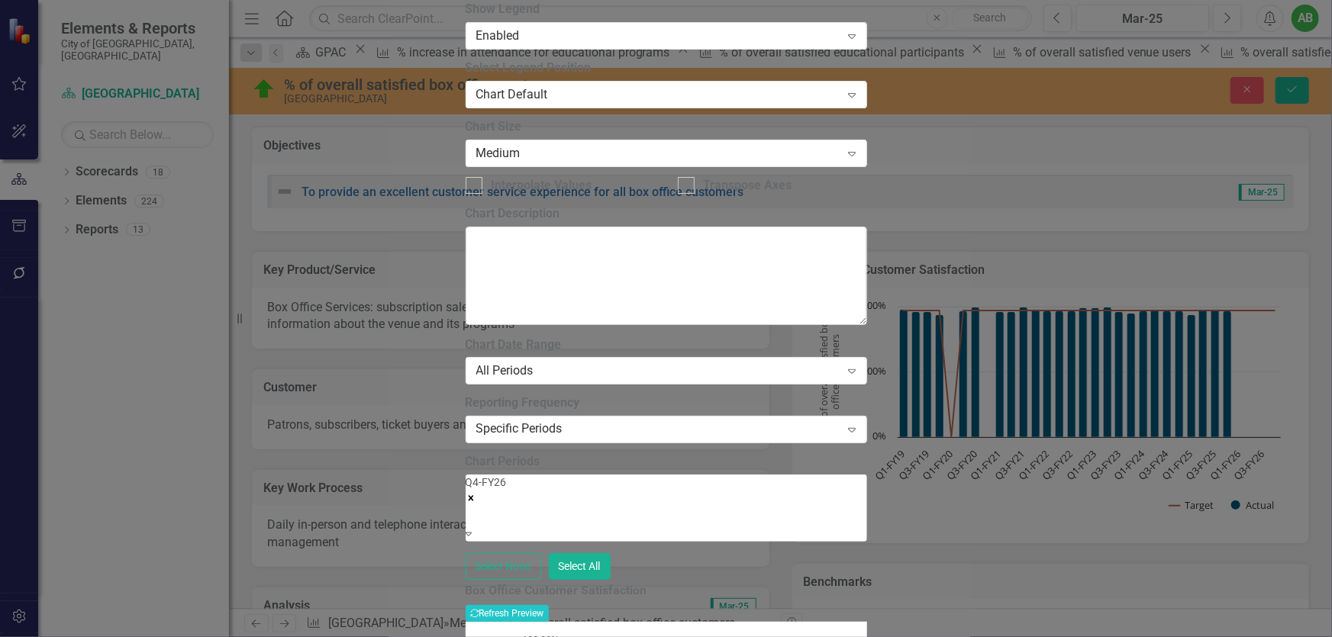
click at [590, 475] on div "Q4-FY26" at bounding box center [665, 501] width 401 height 52
click at [476, 493] on icon "Remove Q4-FY26" at bounding box center [470, 498] width 11 height 11
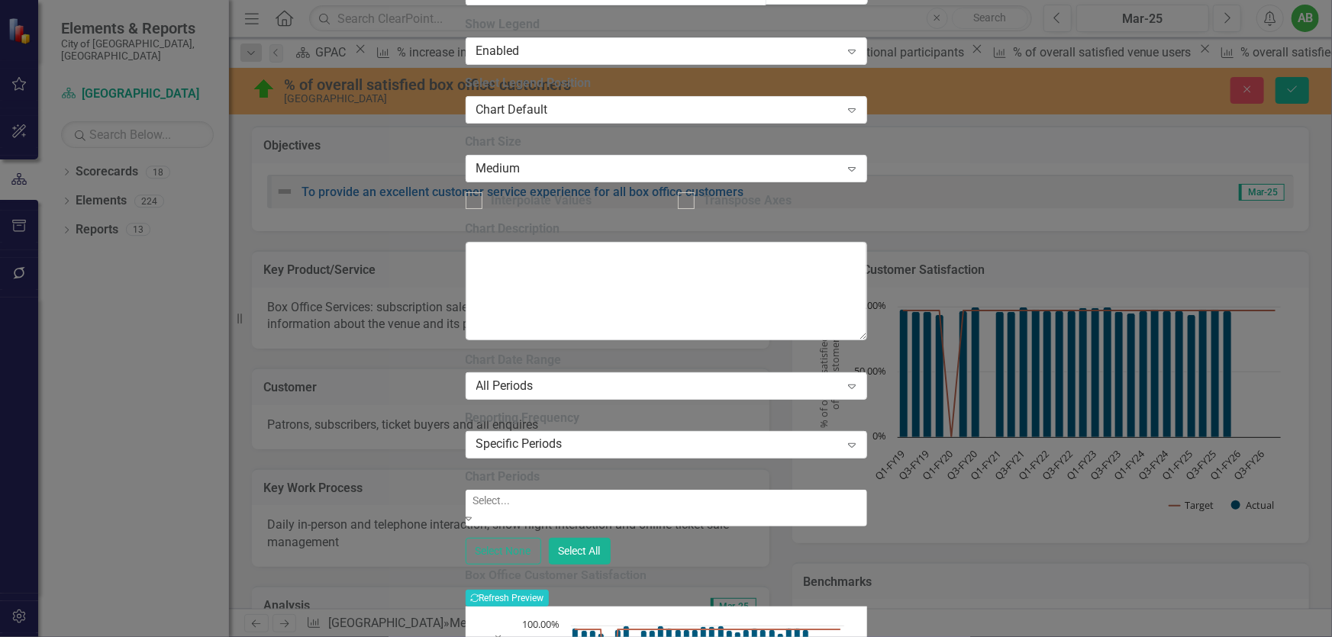
scroll to position [763, 0]
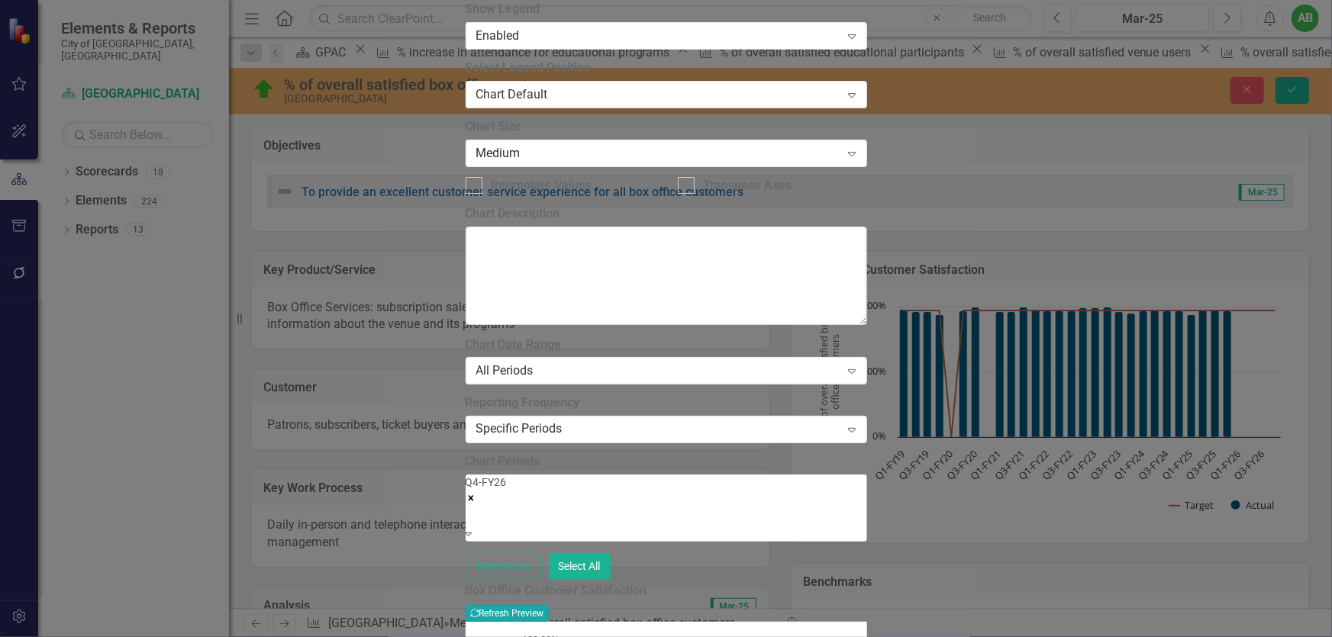
click at [549, 605] on button "Recalculate Refresh Preview" at bounding box center [506, 613] width 83 height 17
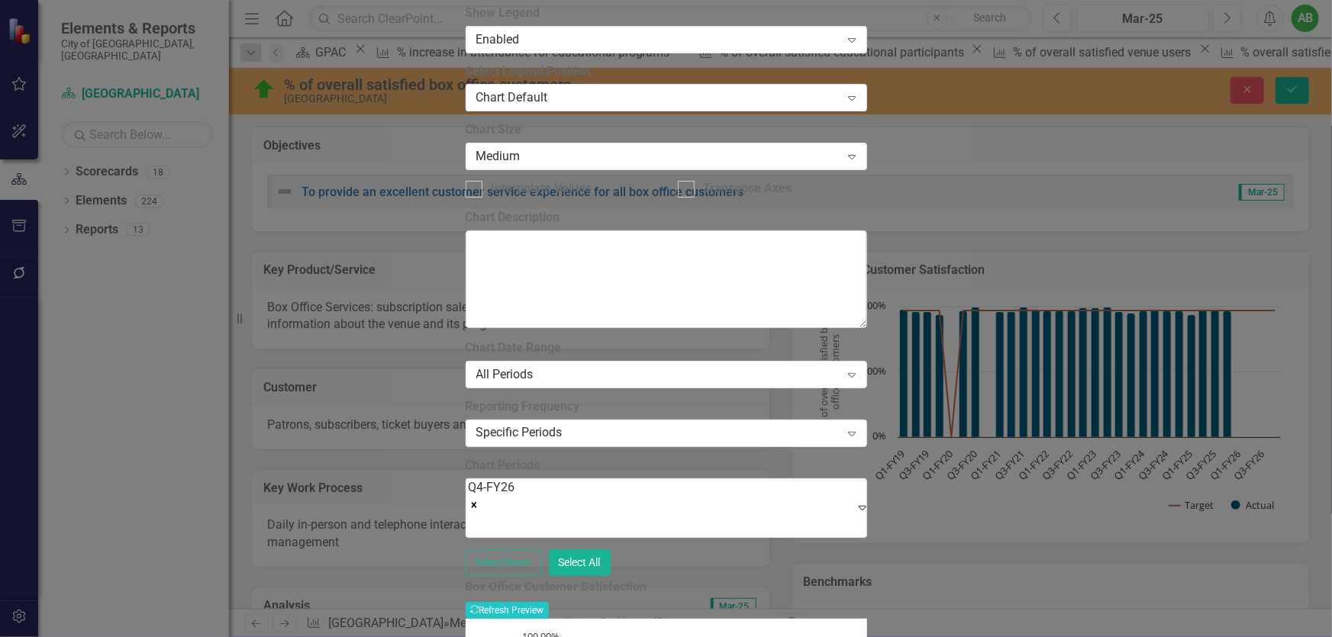
click at [479, 500] on icon "Remove Q4-FY26" at bounding box center [474, 505] width 11 height 11
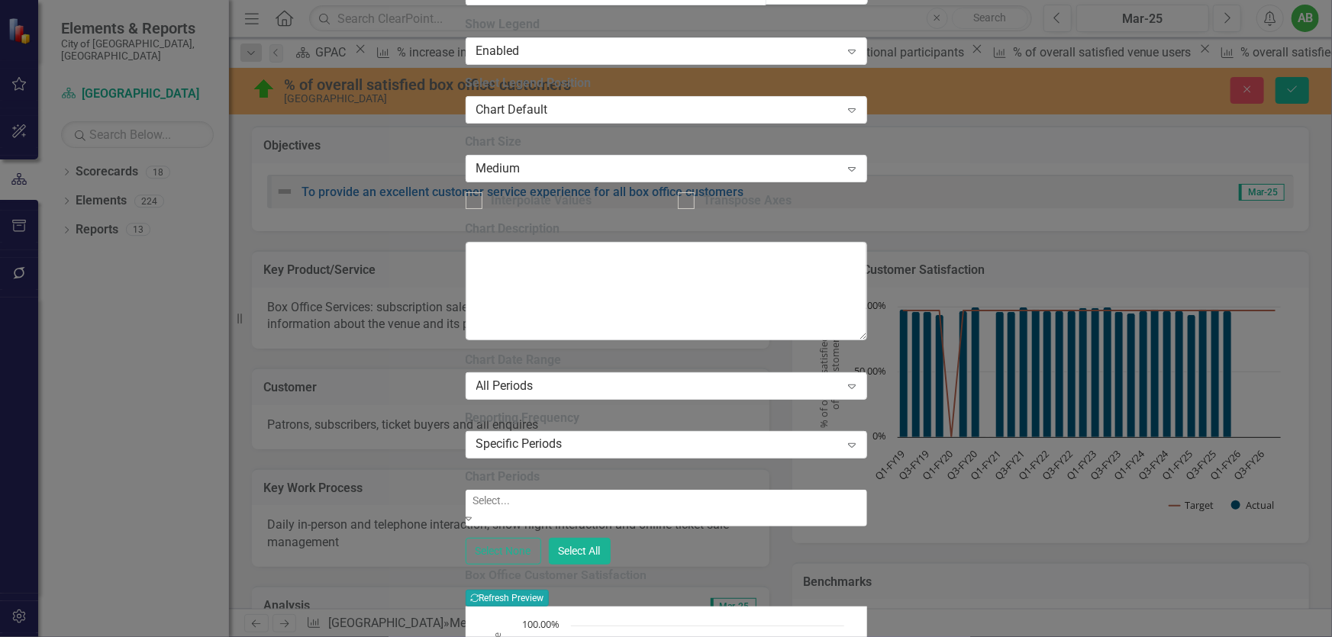
click at [549, 590] on button "Recalculate Refresh Preview" at bounding box center [506, 598] width 83 height 17
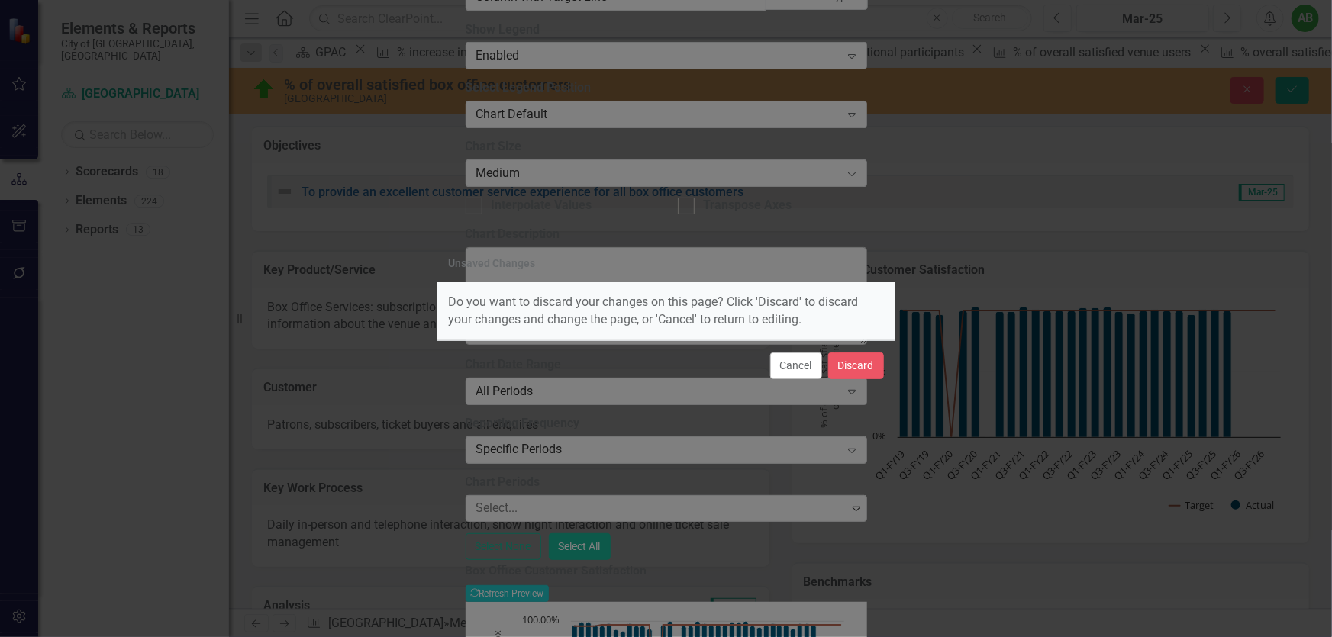
click at [762, 373] on div "Cancel Discard" at bounding box center [666, 365] width 458 height 50
click at [789, 369] on button "Cancel" at bounding box center [796, 366] width 52 height 27
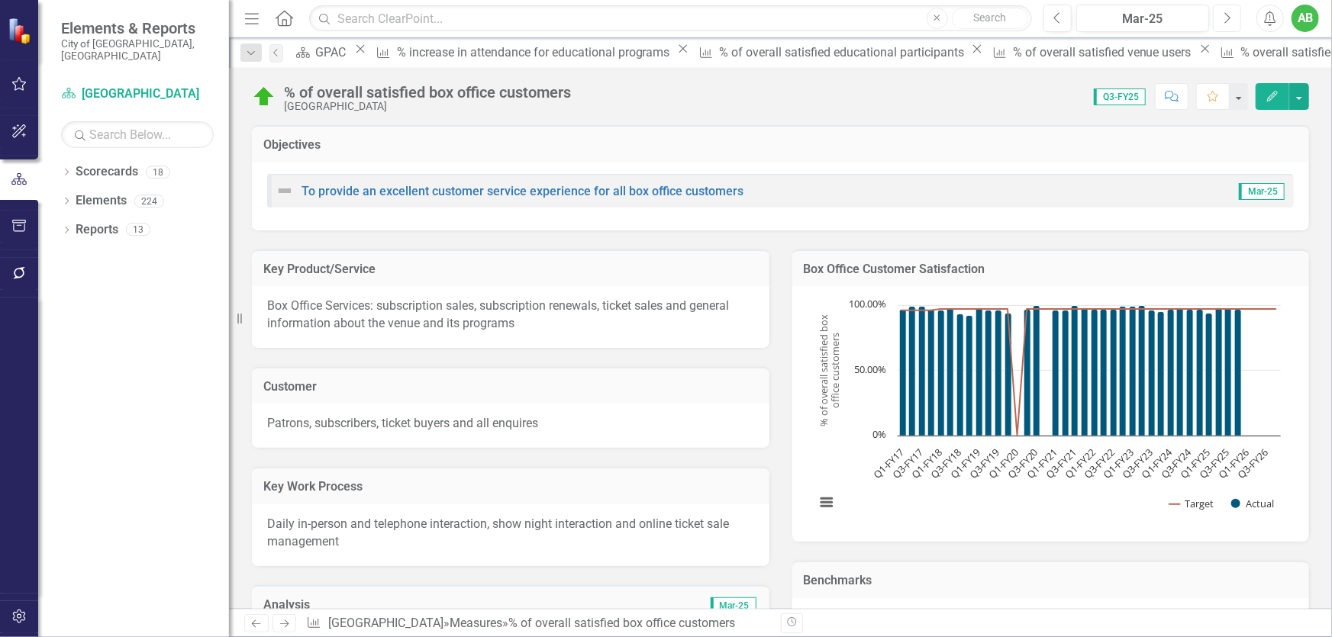
click at [1217, 18] on button "Next" at bounding box center [1227, 18] width 28 height 27
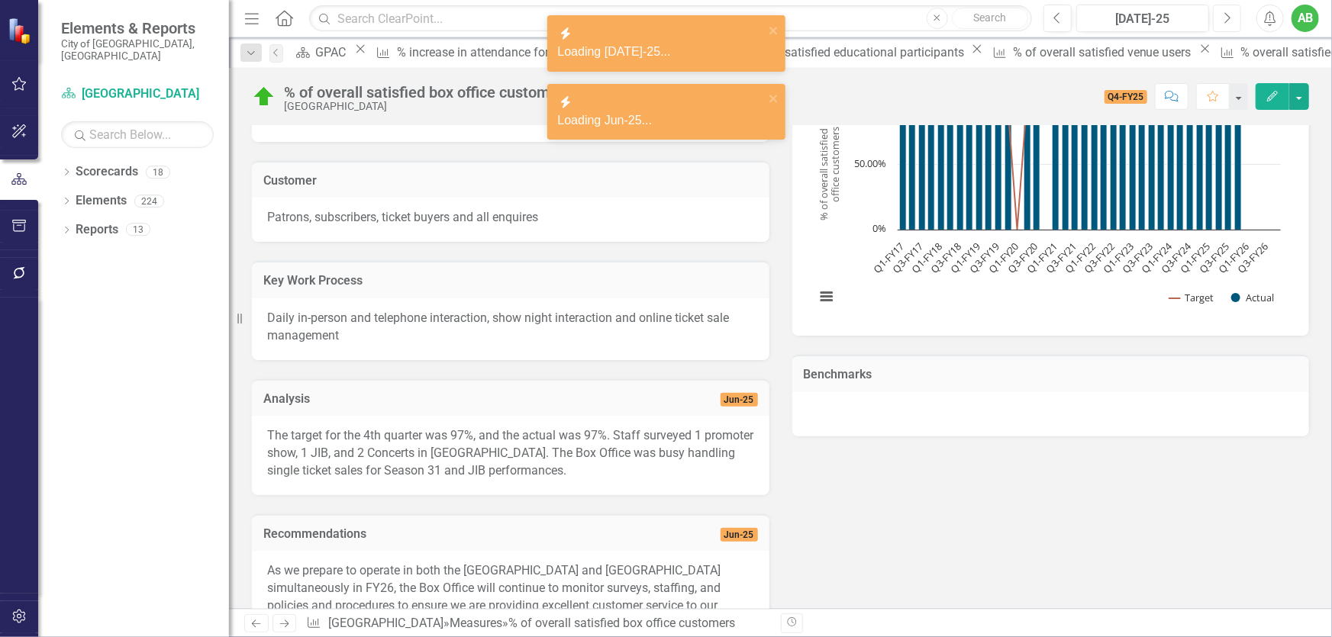
scroll to position [208, 0]
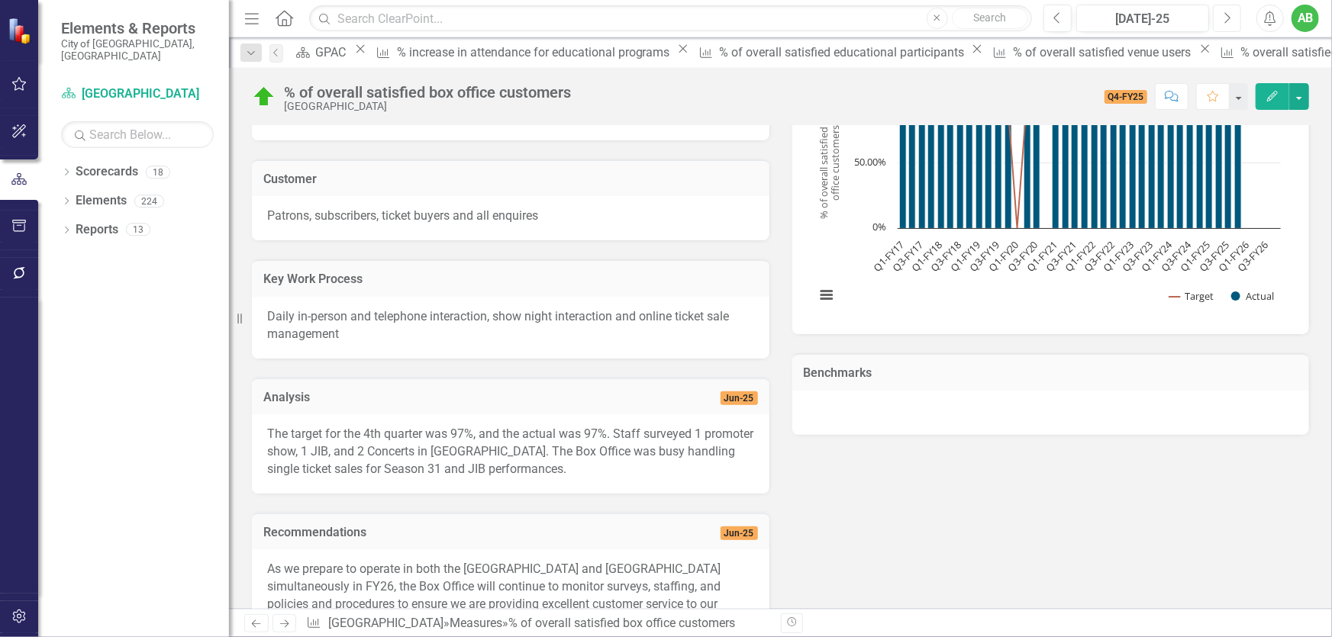
click at [1226, 21] on icon "Next" at bounding box center [1227, 18] width 8 height 14
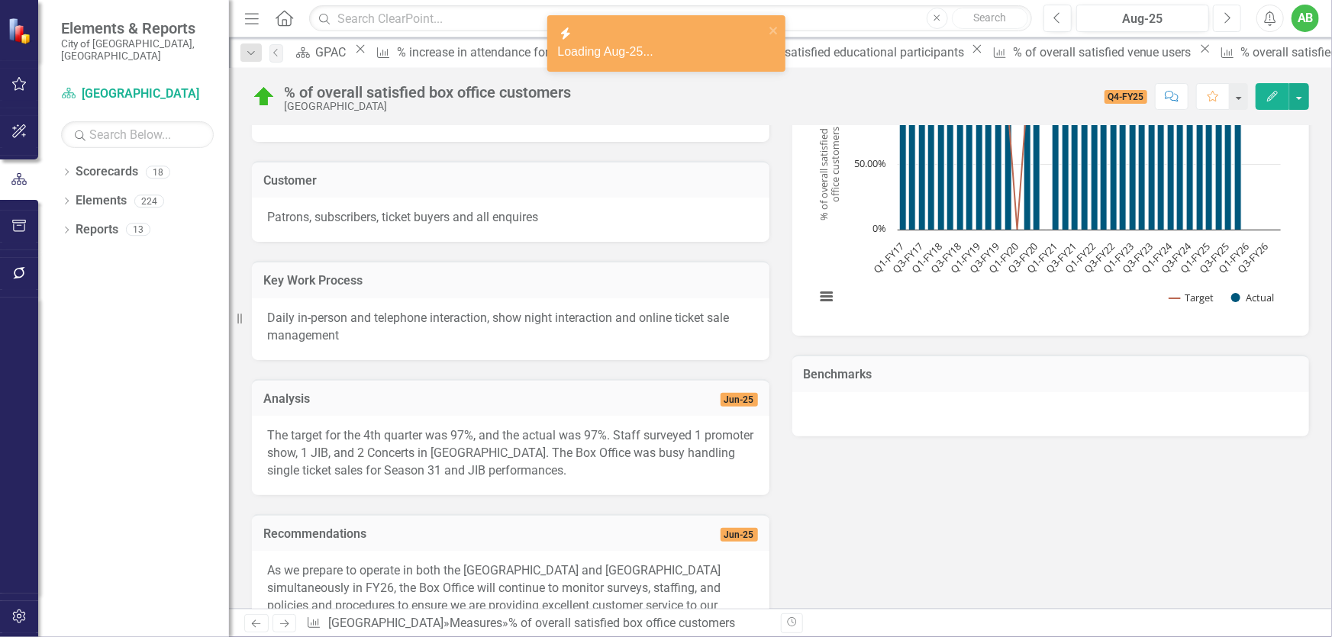
scroll to position [277, 0]
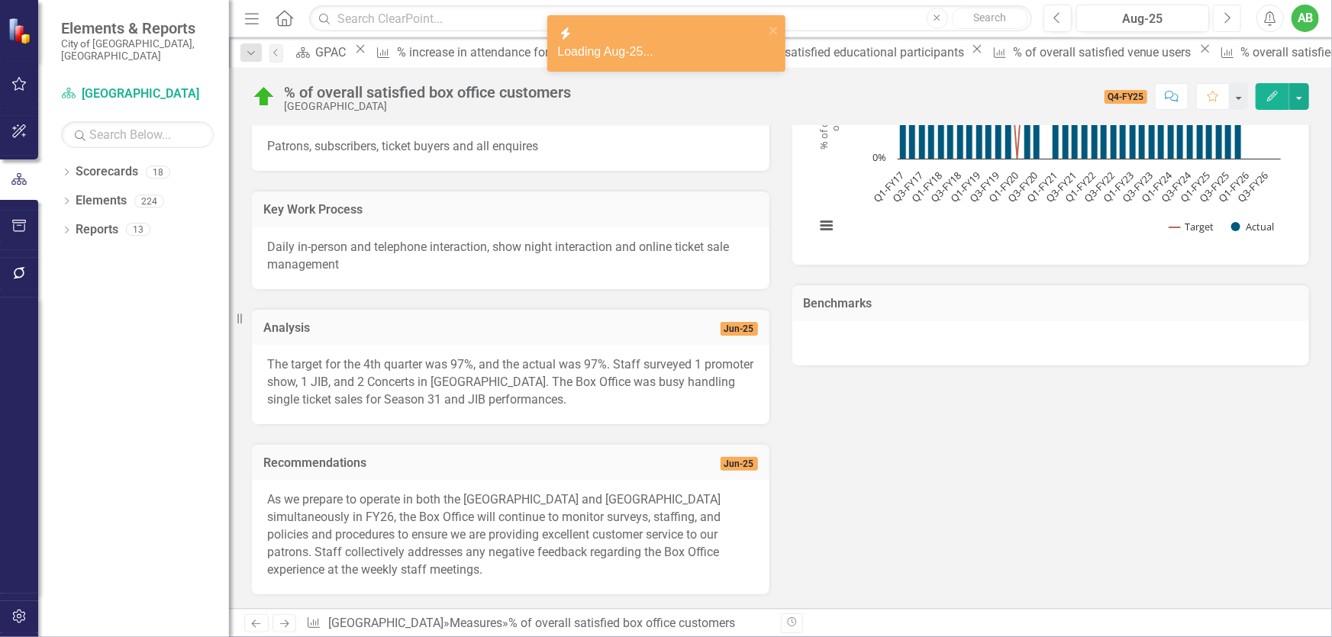
click at [1218, 14] on button "Next" at bounding box center [1227, 18] width 28 height 27
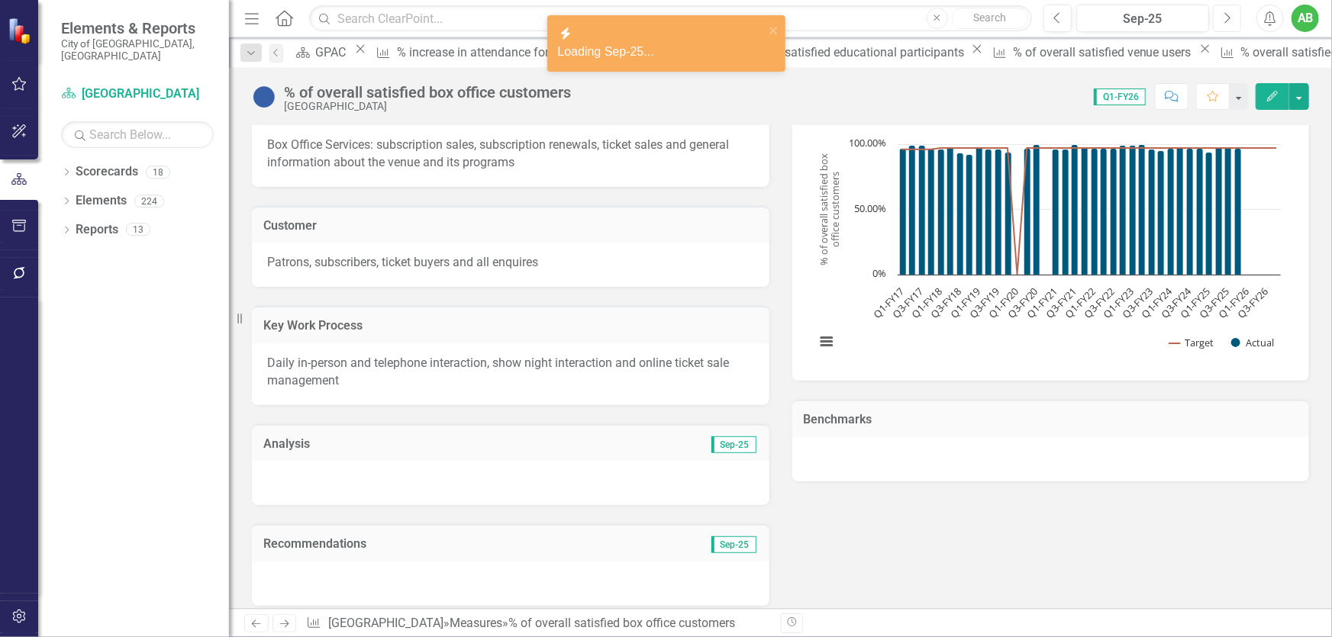
scroll to position [208, 0]
